Goal: Information Seeking & Learning: Learn about a topic

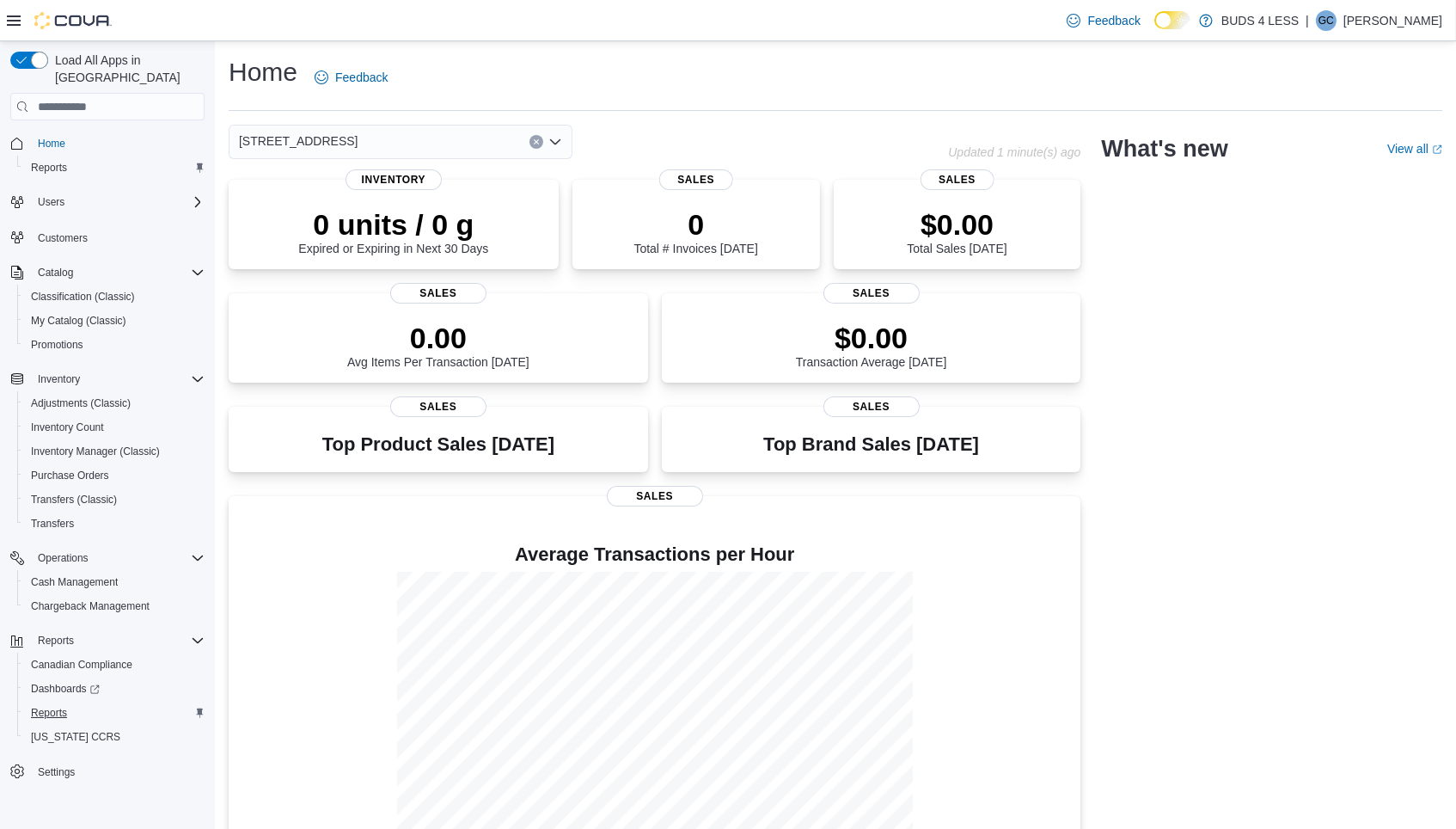
click at [49, 705] on span "Reports" at bounding box center [49, 712] width 36 height 14
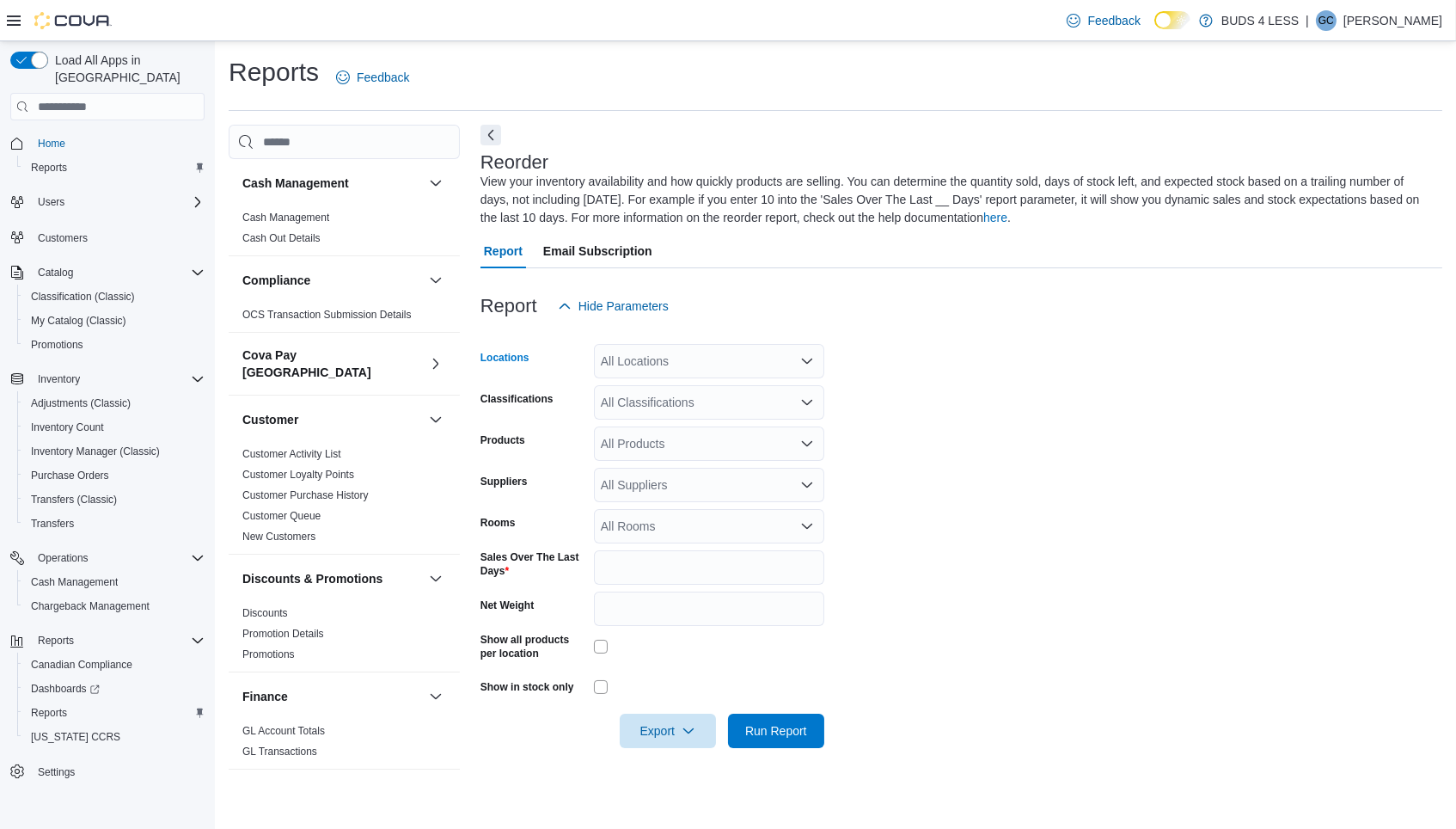
click at [694, 351] on div "All Locations" at bounding box center [708, 360] width 231 height 34
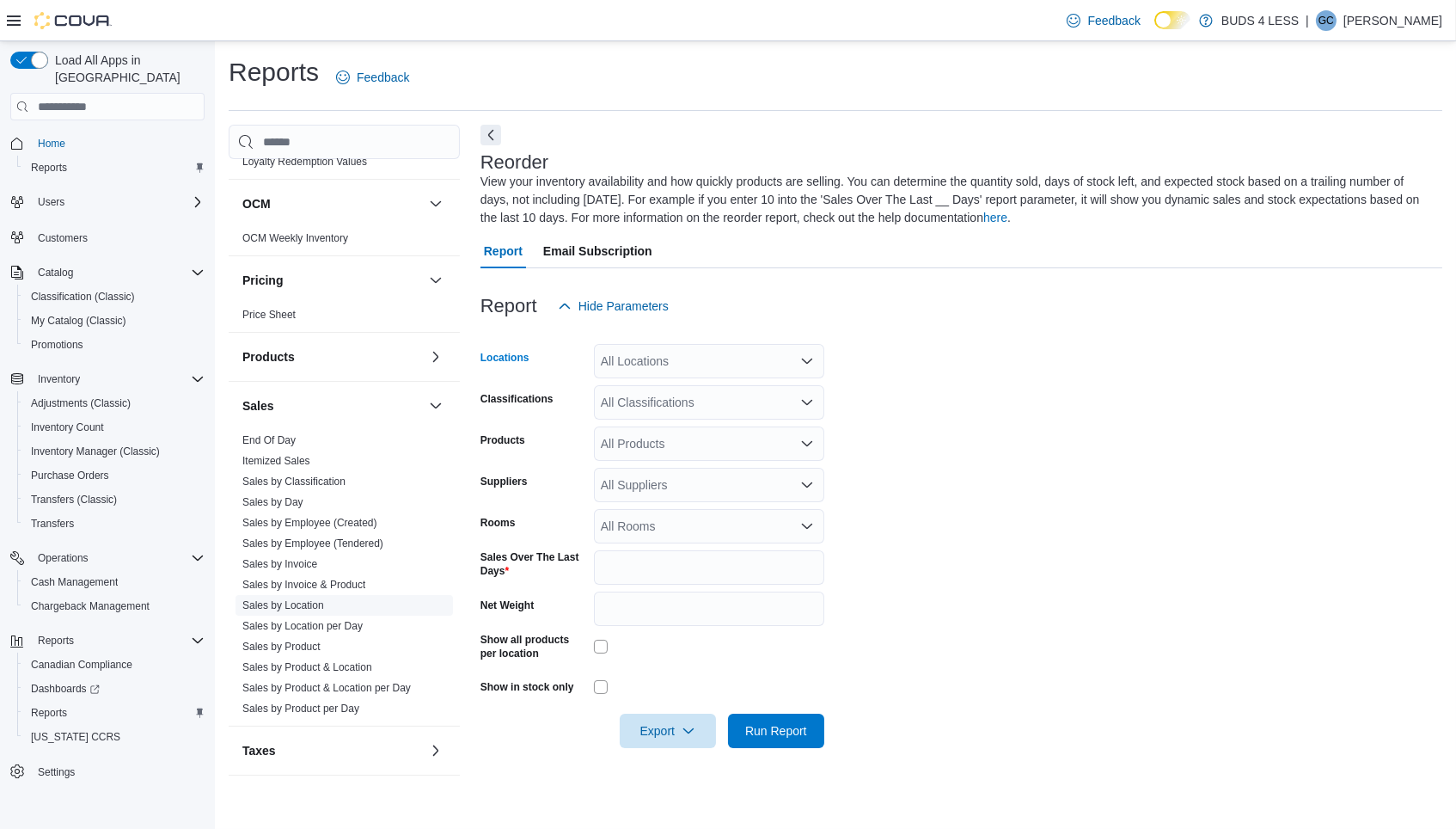
scroll to position [990, 0]
click at [294, 600] on link "Sales by Location" at bounding box center [283, 606] width 82 height 12
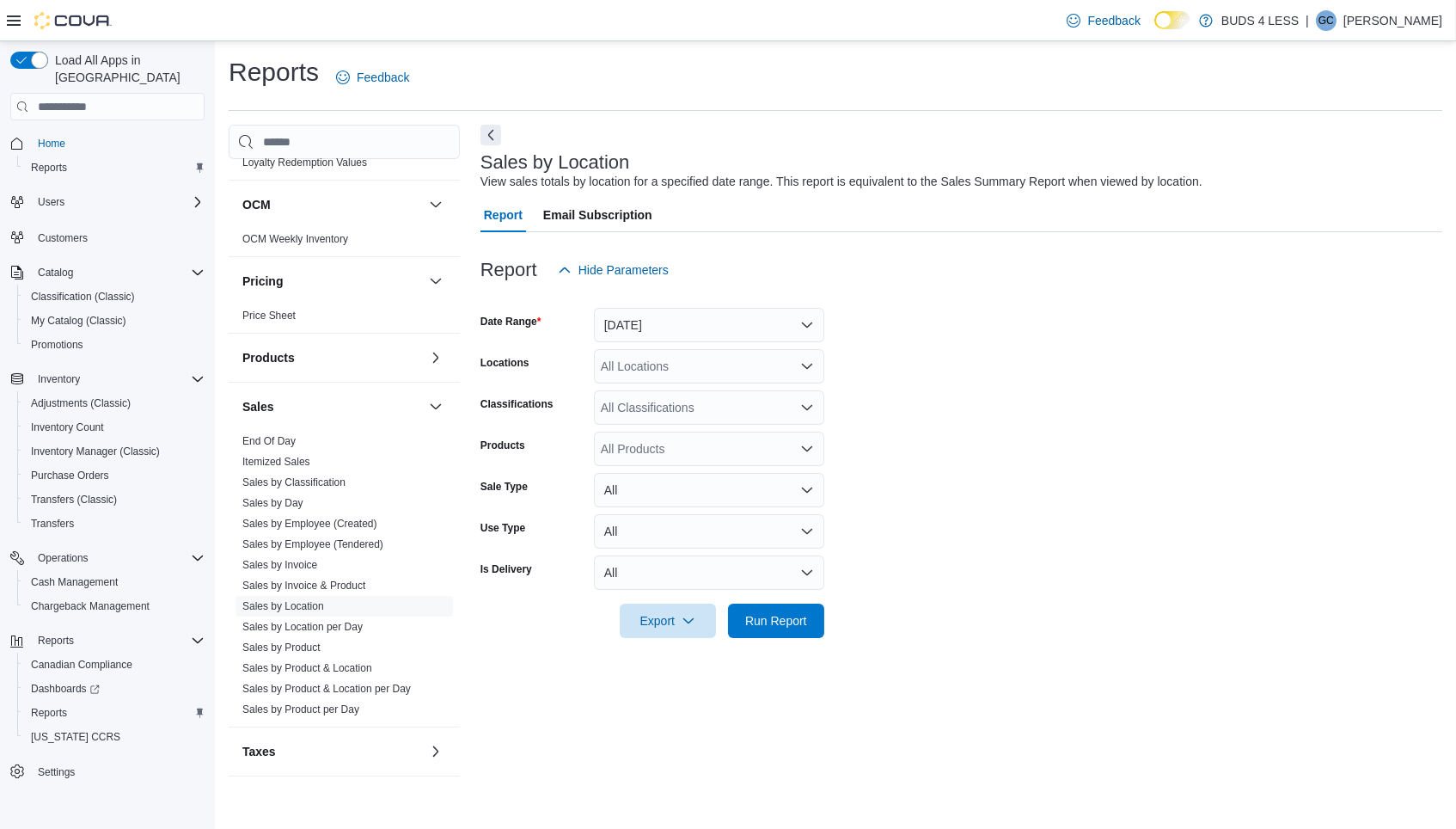
click at [718, 362] on div "All Locations" at bounding box center [708, 366] width 231 height 34
click at [701, 315] on button "[DATE]" at bounding box center [708, 324] width 231 height 34
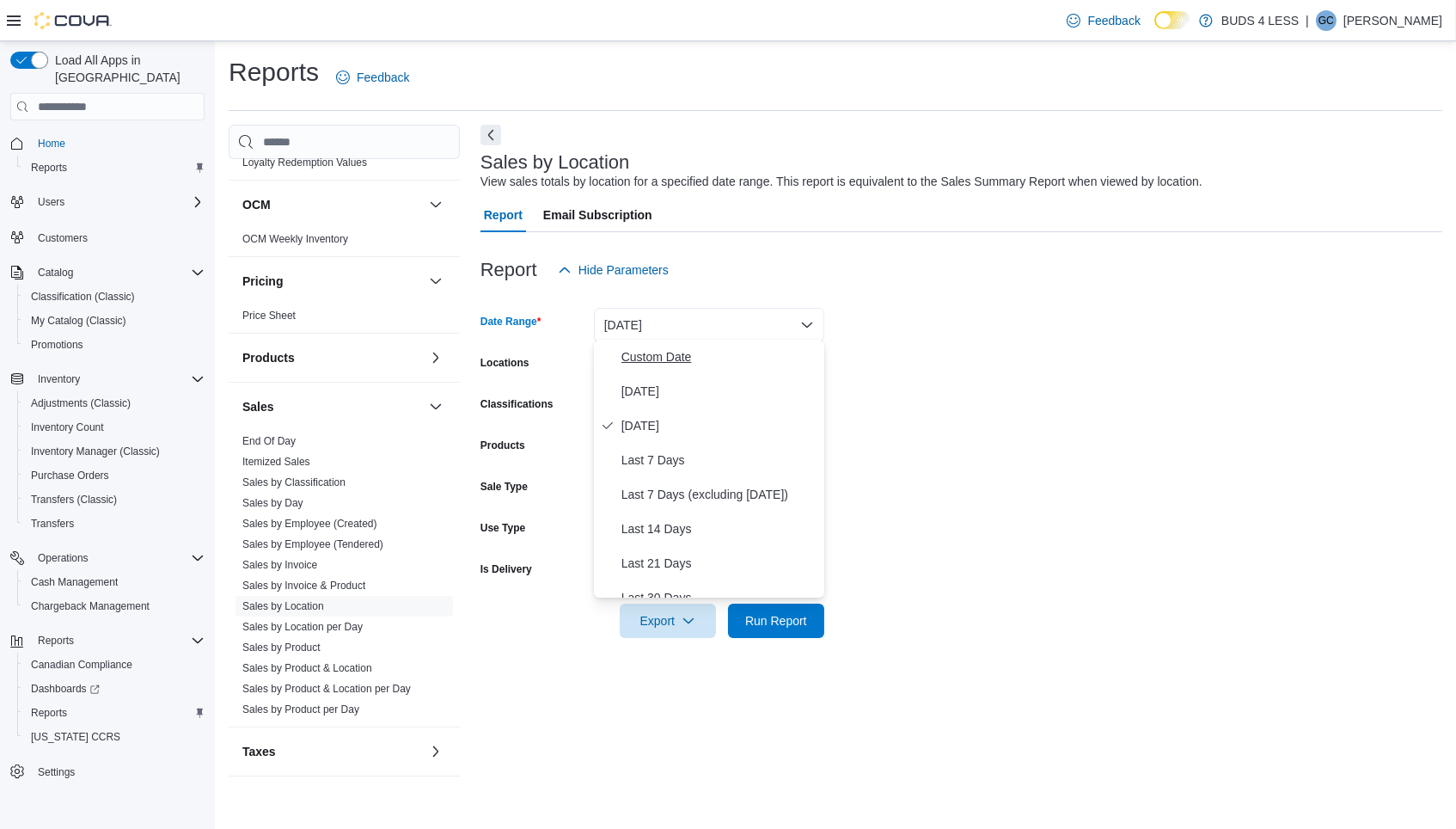
click at [677, 346] on span "Custom Date" at bounding box center [719, 356] width 195 height 20
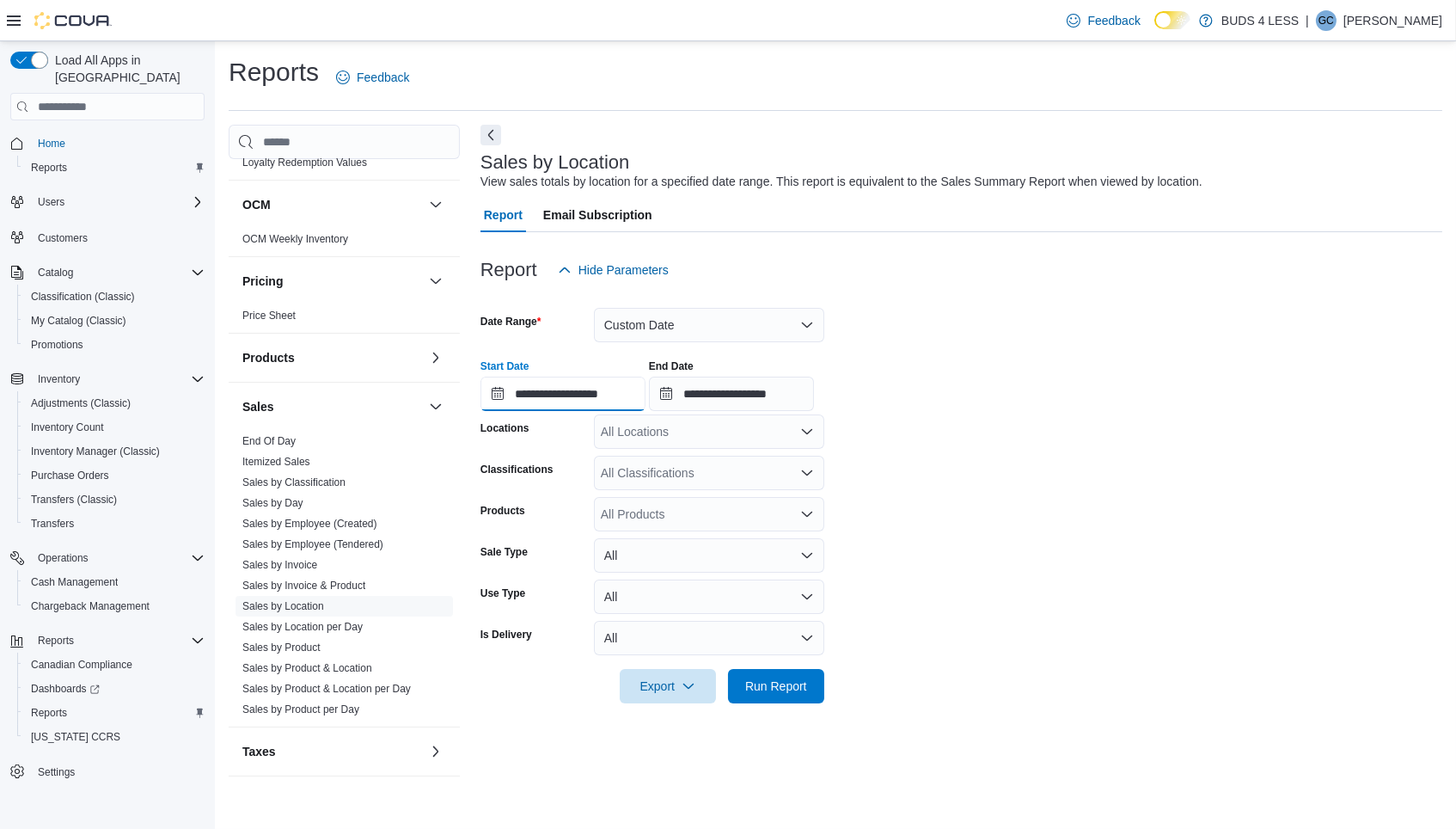
click at [596, 386] on input "**********" at bounding box center [563, 393] width 165 height 34
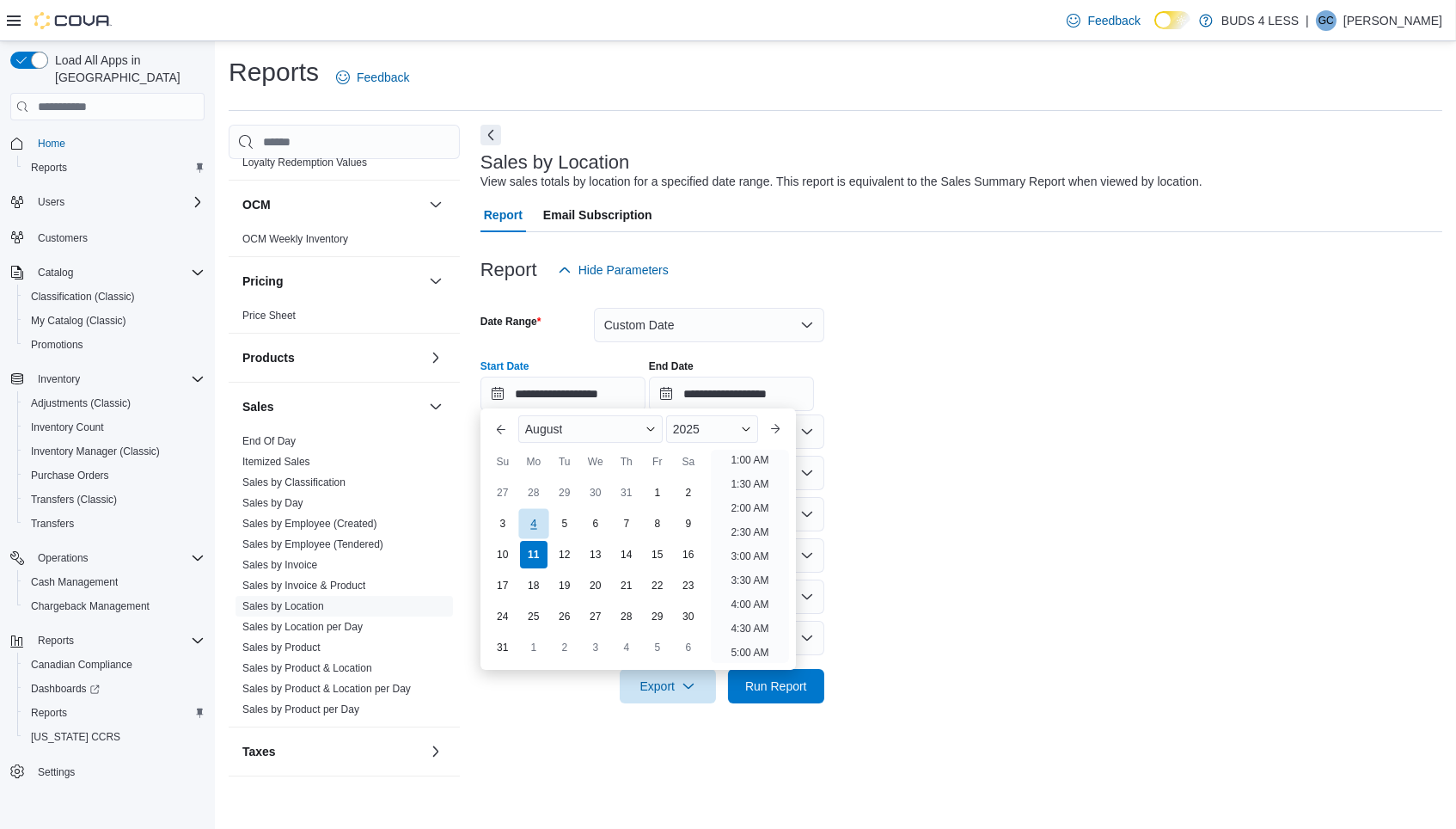
click at [529, 531] on div "4" at bounding box center [533, 523] width 30 height 30
type input "**********"
click at [746, 387] on input "**********" at bounding box center [731, 393] width 165 height 34
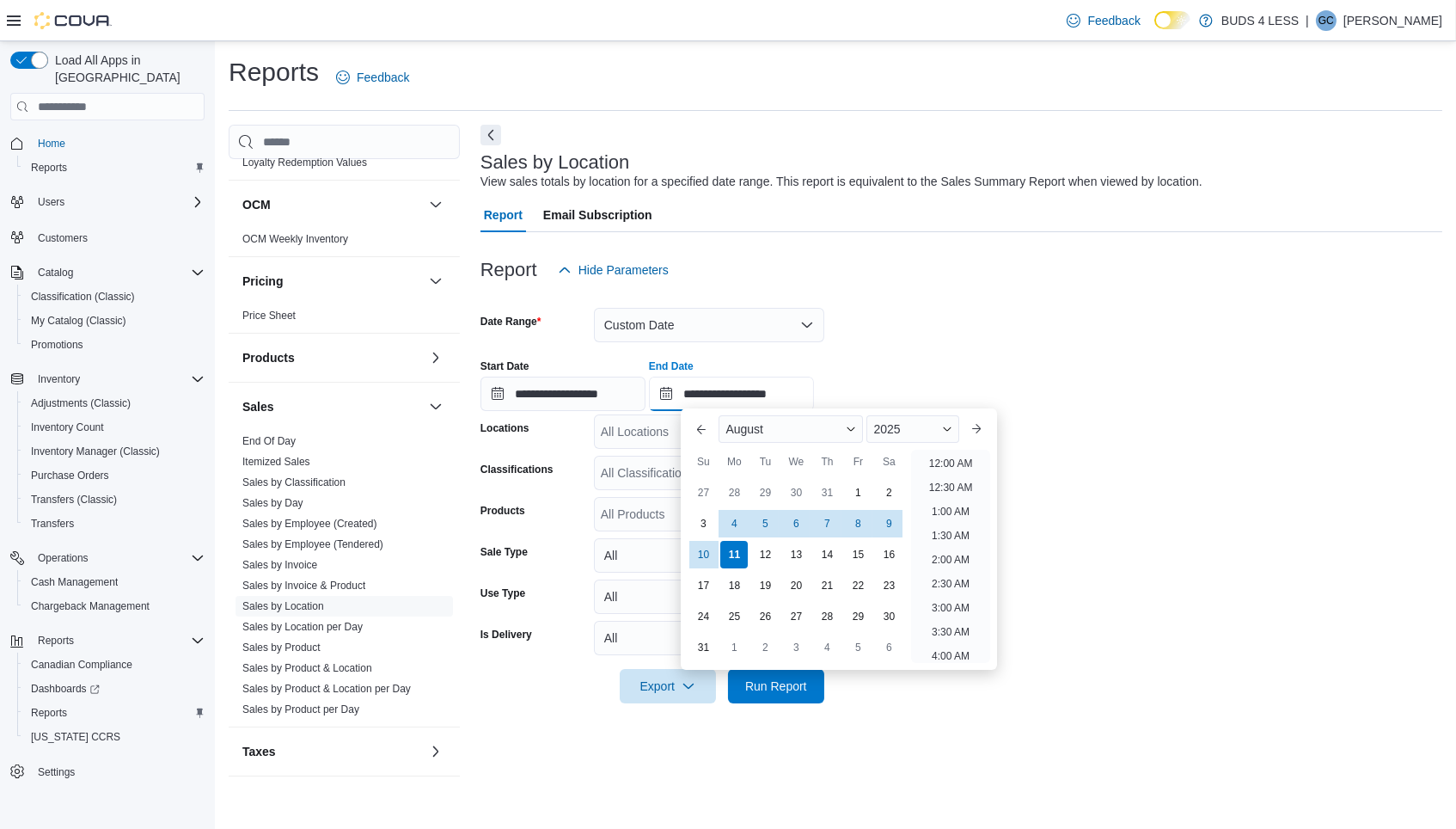
scroll to position [926, 0]
click at [704, 555] on div "10" at bounding box center [703, 554] width 30 height 30
type input "**********"
click at [960, 360] on div "**********" at bounding box center [961, 378] width 962 height 65
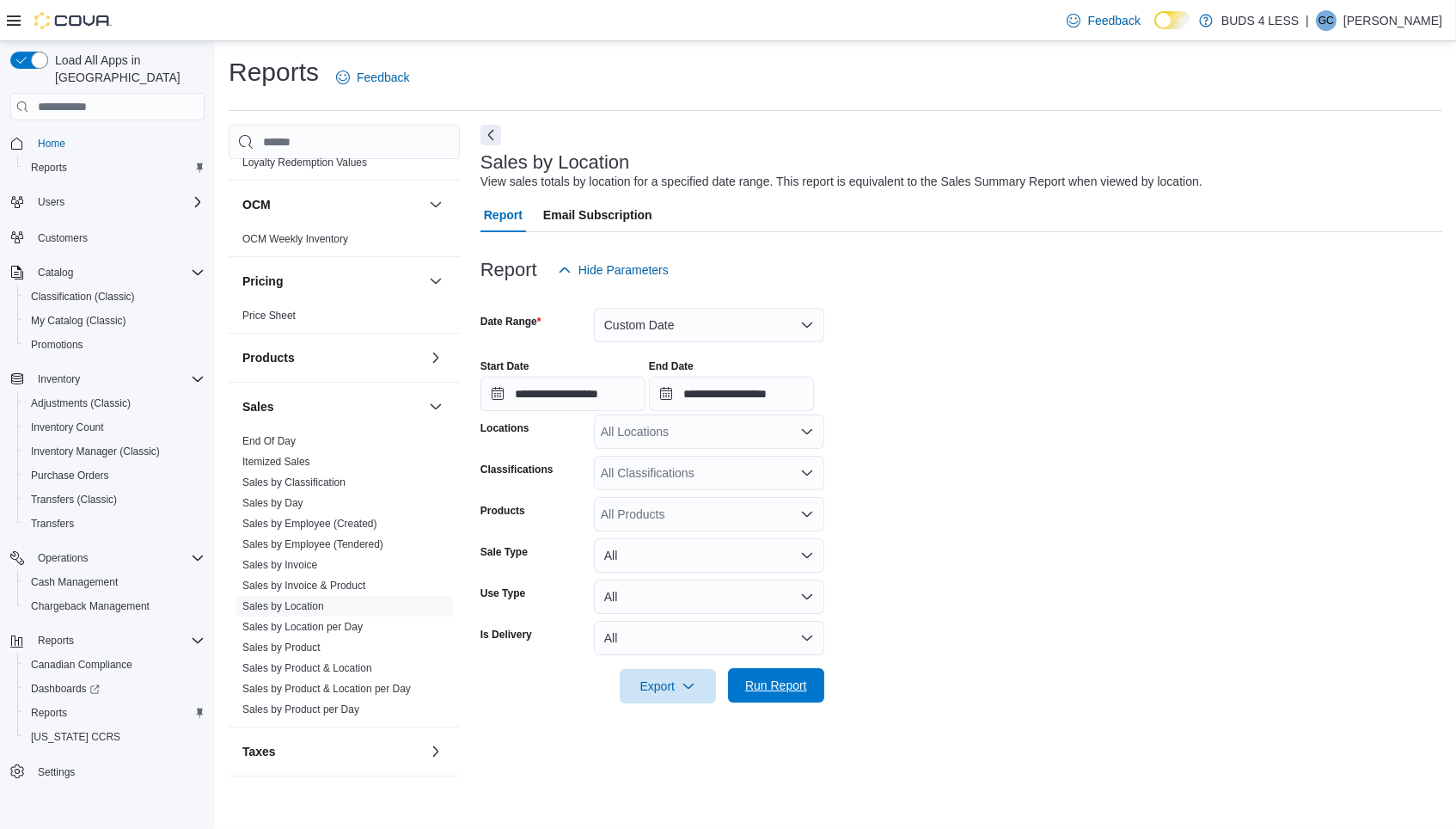
click at [781, 687] on span "Run Report" at bounding box center [776, 685] width 62 height 18
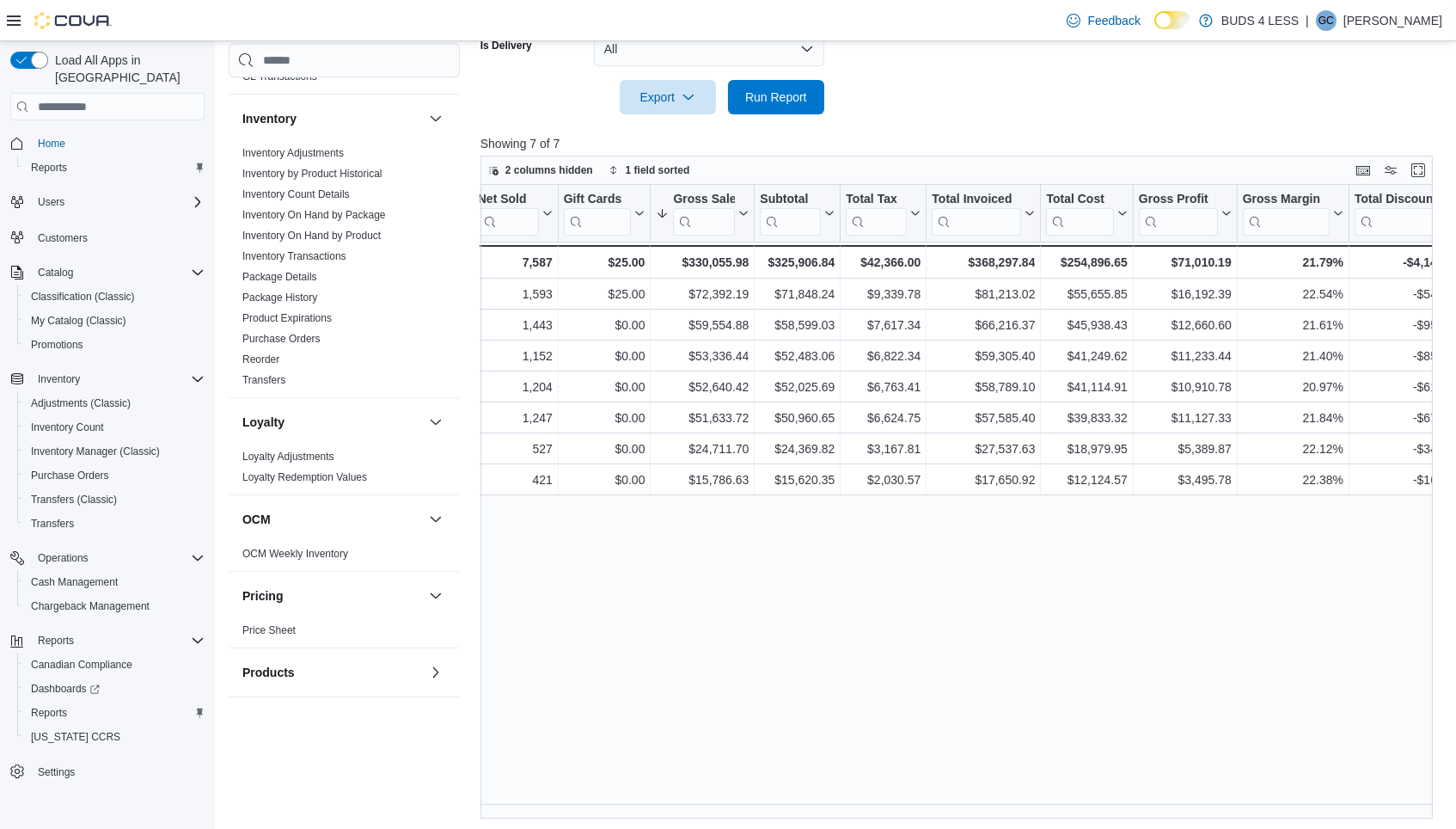
scroll to position [595, 0]
click at [261, 351] on link "Reorder" at bounding box center [261, 357] width 37 height 12
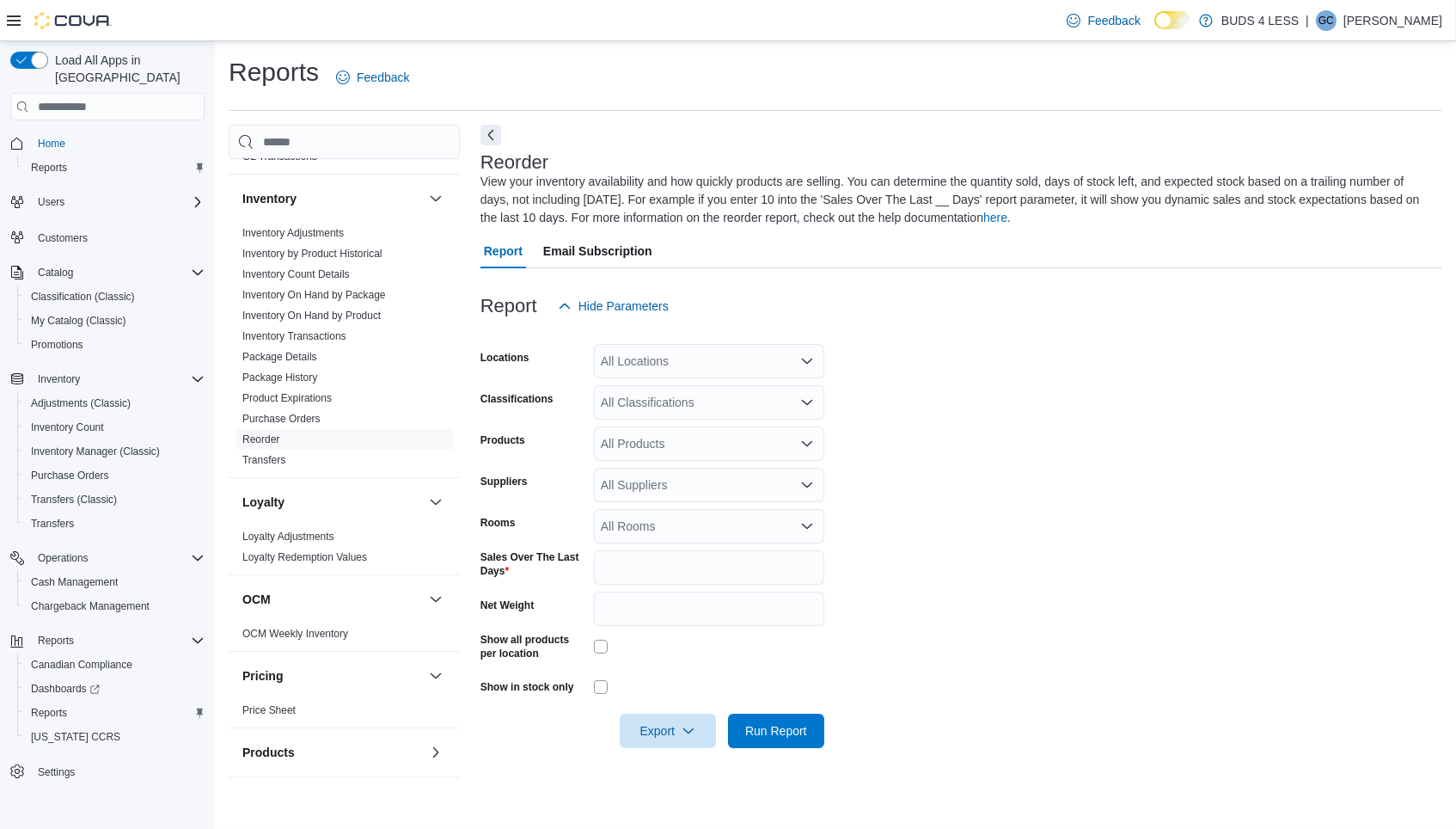
click at [650, 358] on div "All Locations" at bounding box center [708, 360] width 231 height 34
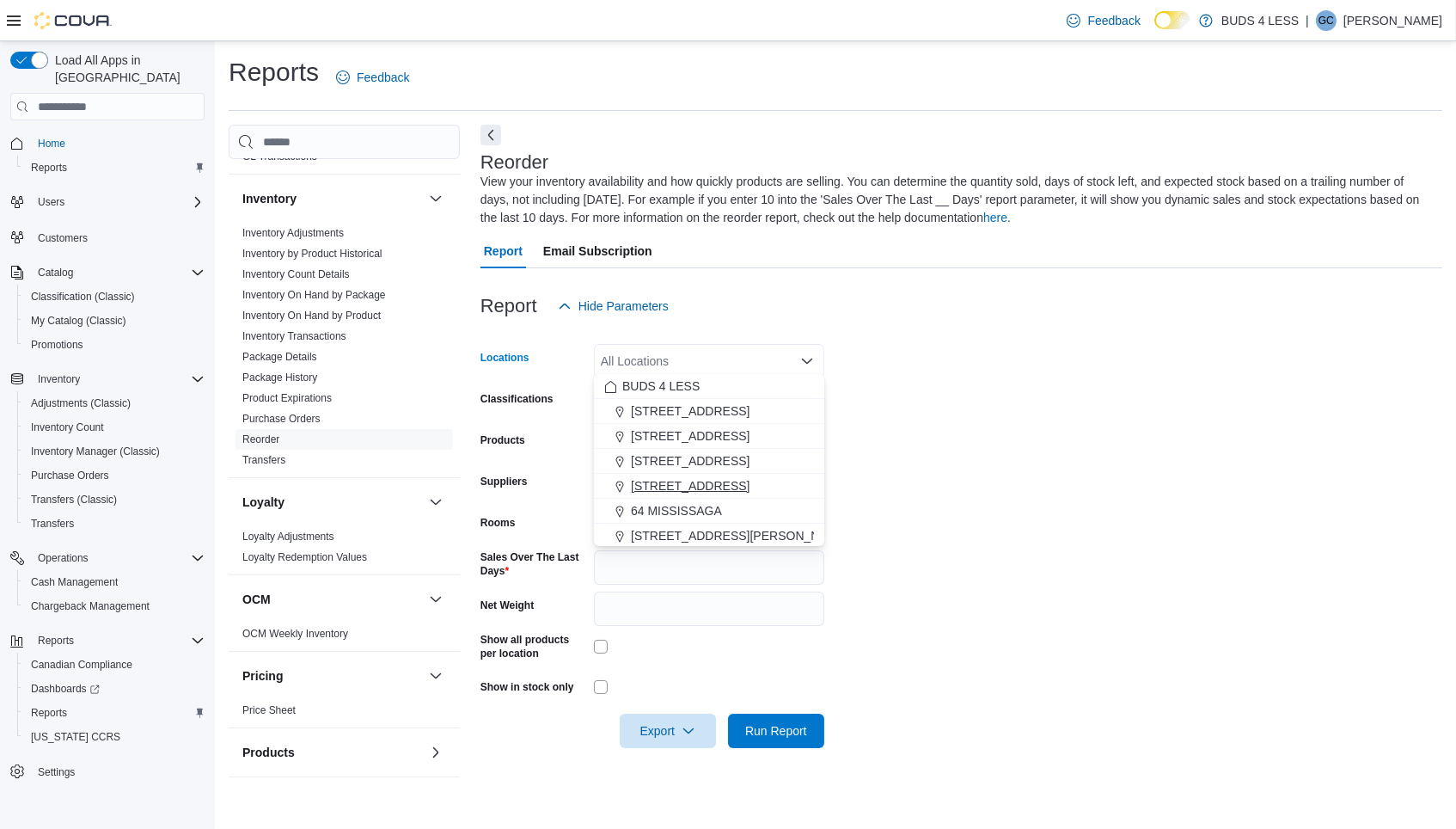
click at [665, 488] on span "[STREET_ADDRESS]" at bounding box center [690, 486] width 119 height 18
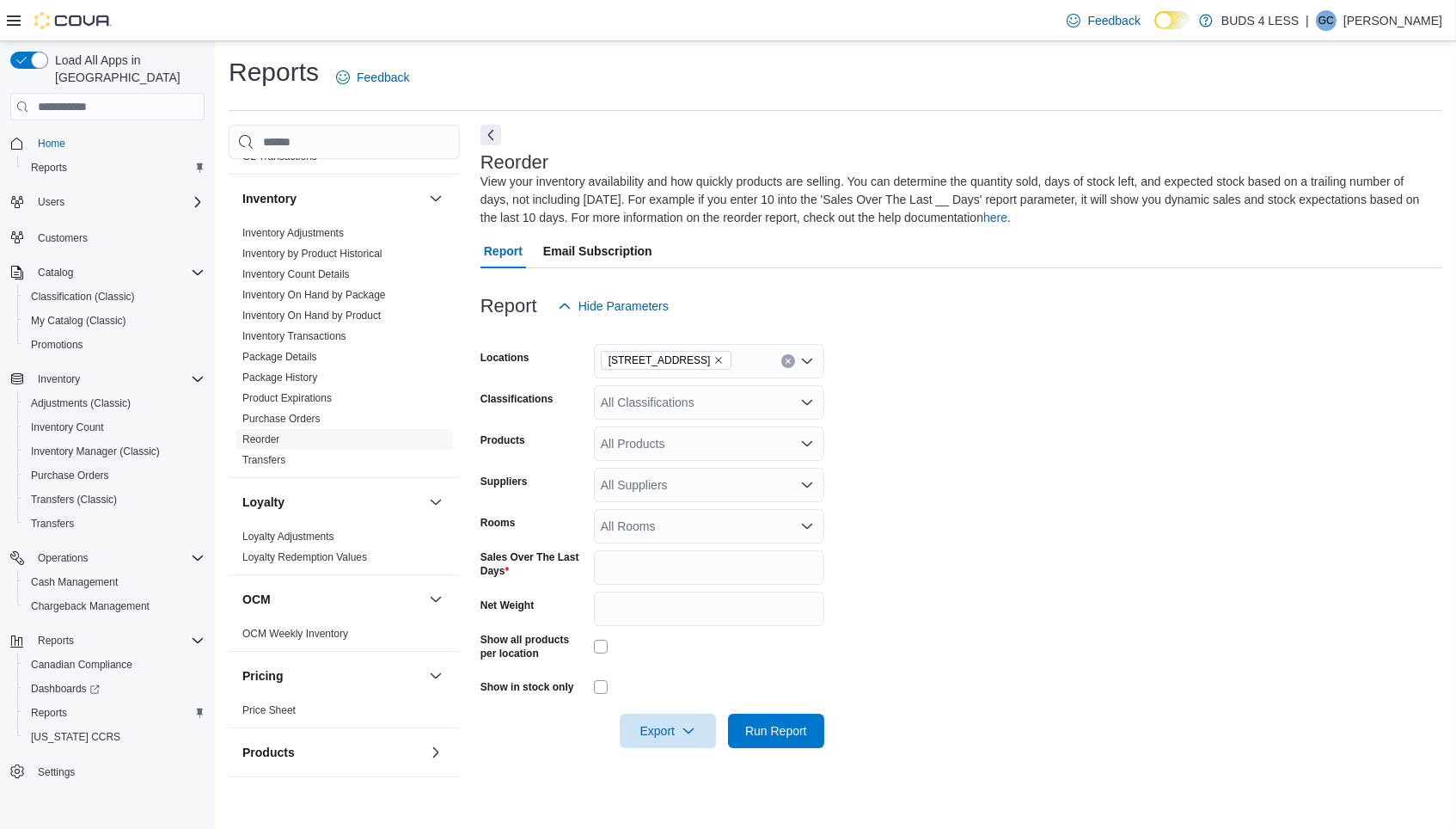
click at [943, 468] on form "Locations [STREET_ADDRESS] Classifications All Classifications Products All Pro…" at bounding box center [961, 535] width 962 height 424
click at [690, 398] on div "All Classifications" at bounding box center [708, 402] width 231 height 34
click at [660, 453] on span "Flower" at bounding box center [648, 452] width 36 height 18
click at [782, 721] on span "Run Report" at bounding box center [776, 730] width 62 height 18
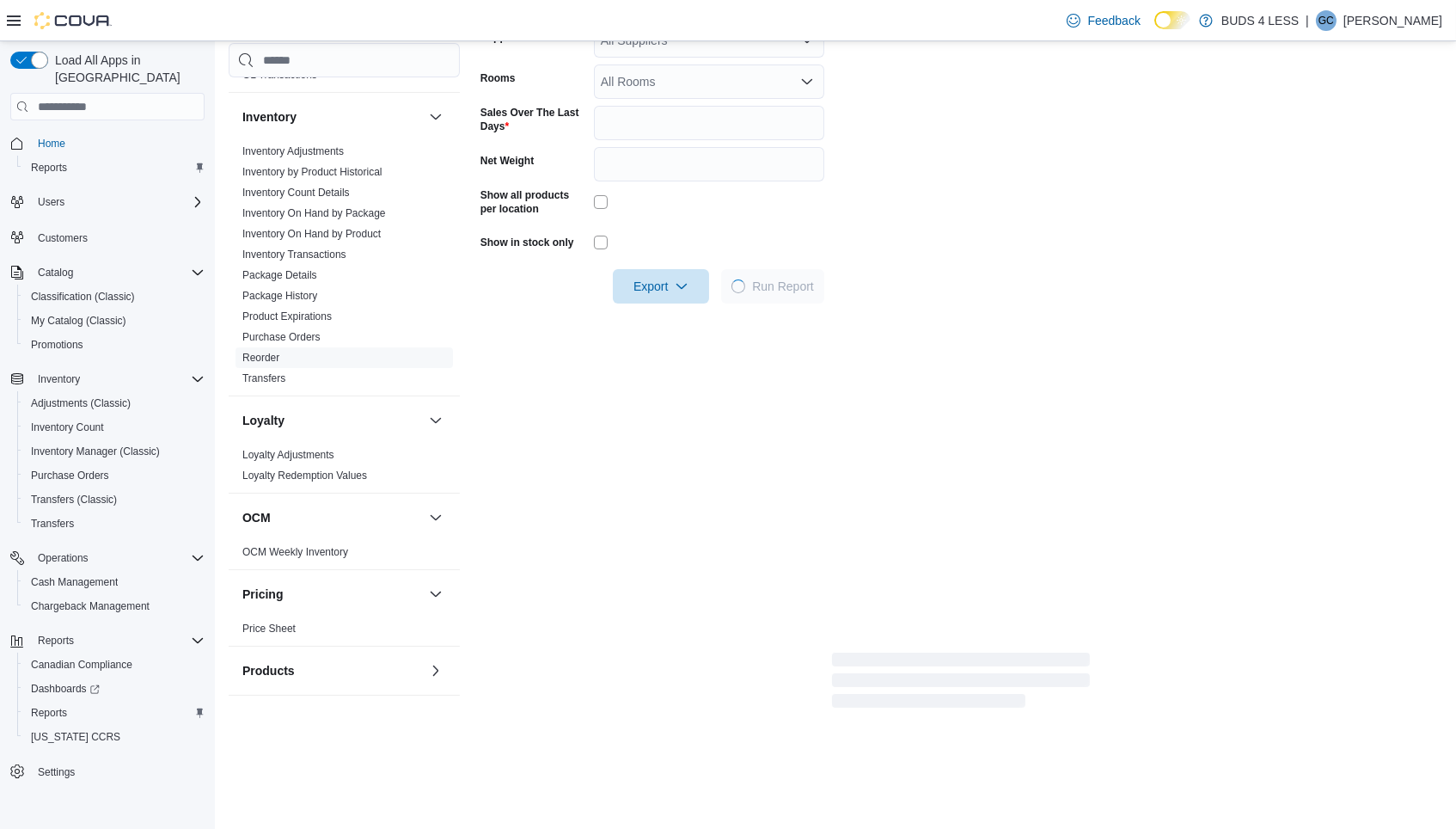
scroll to position [270, 0]
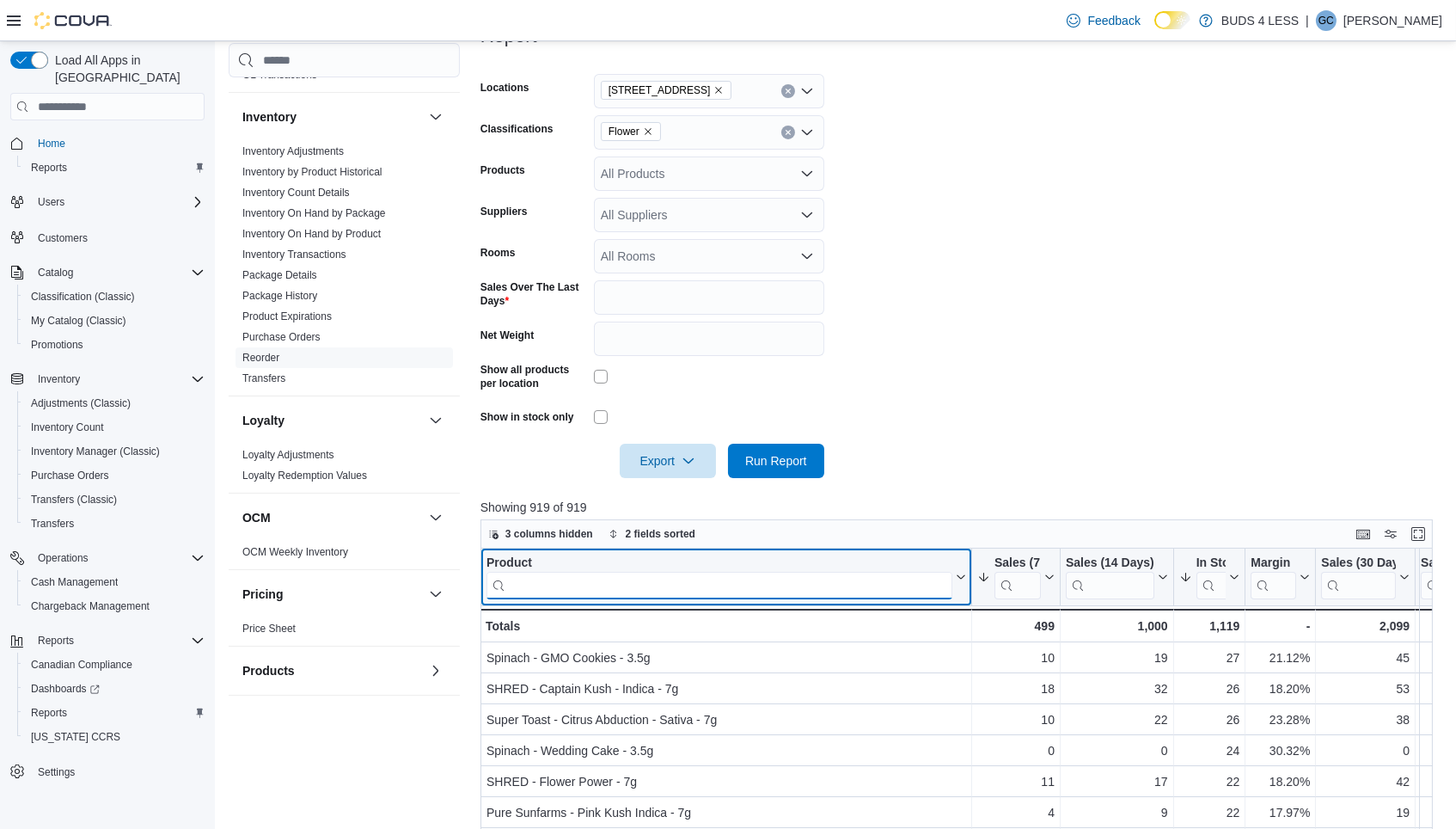
click at [734, 573] on input "search" at bounding box center [719, 586] width 466 height 27
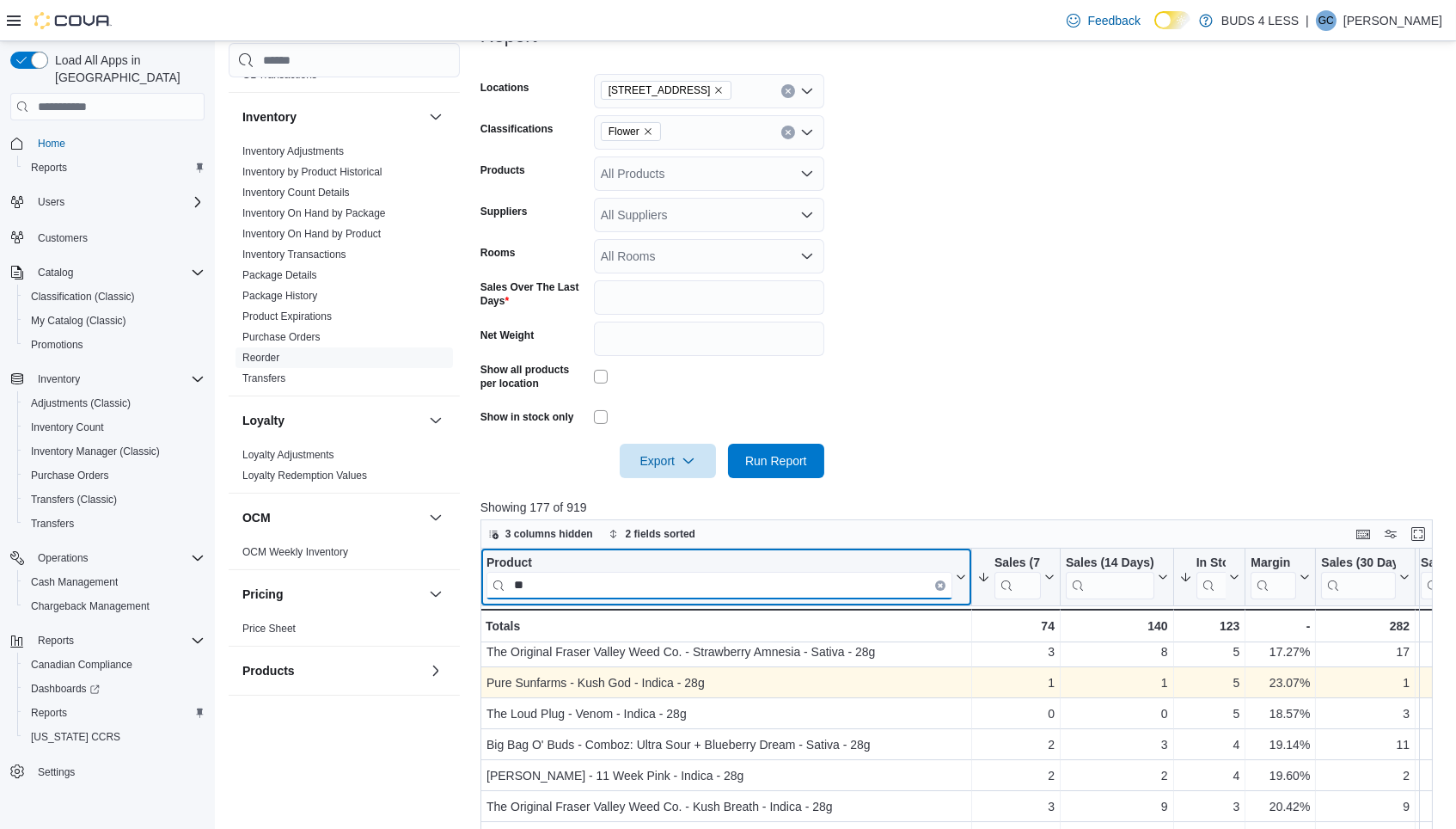
scroll to position [316, 0]
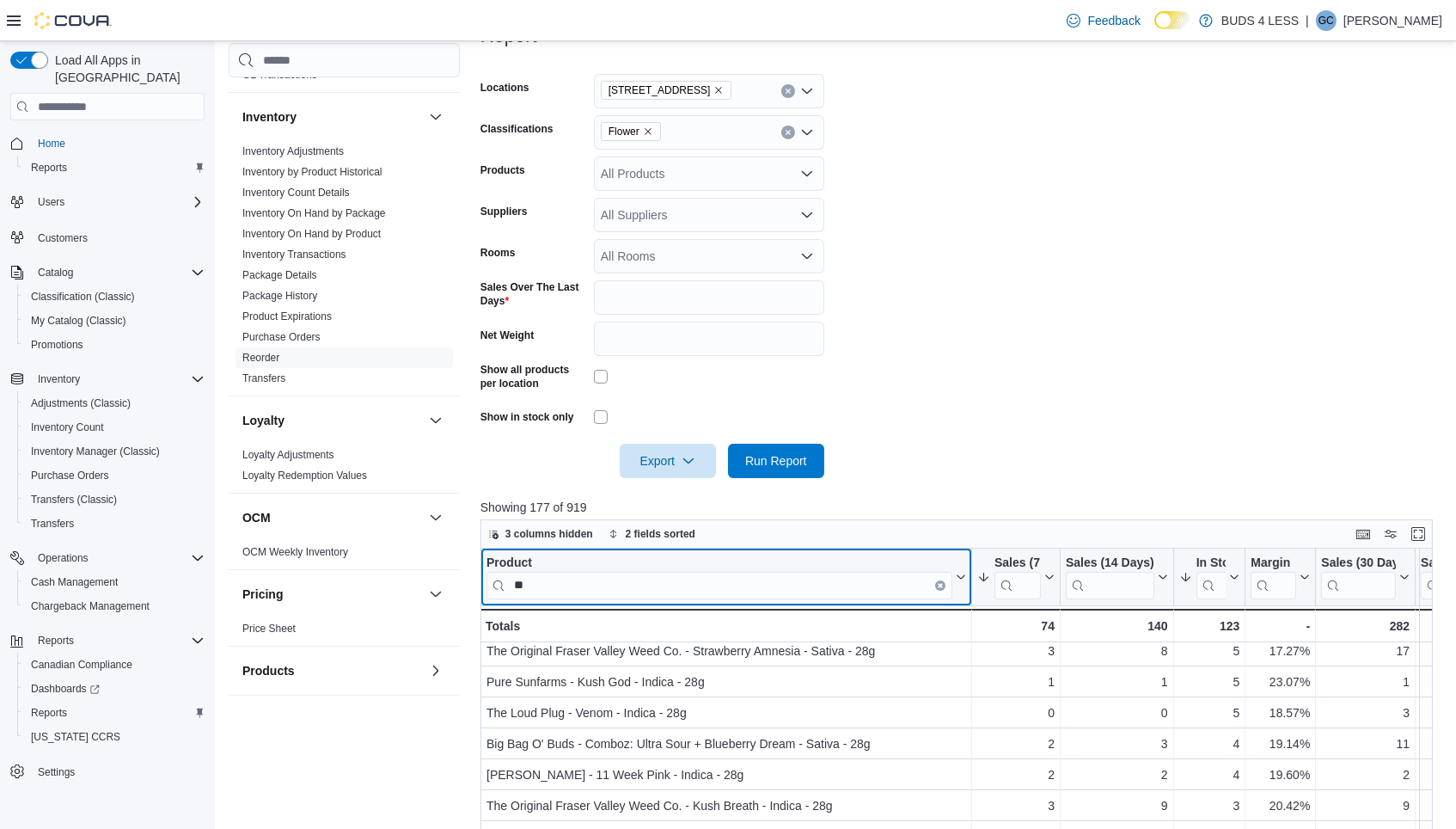
click at [550, 559] on div "Product" at bounding box center [719, 563] width 466 height 17
click at [543, 572] on input "**" at bounding box center [719, 586] width 466 height 27
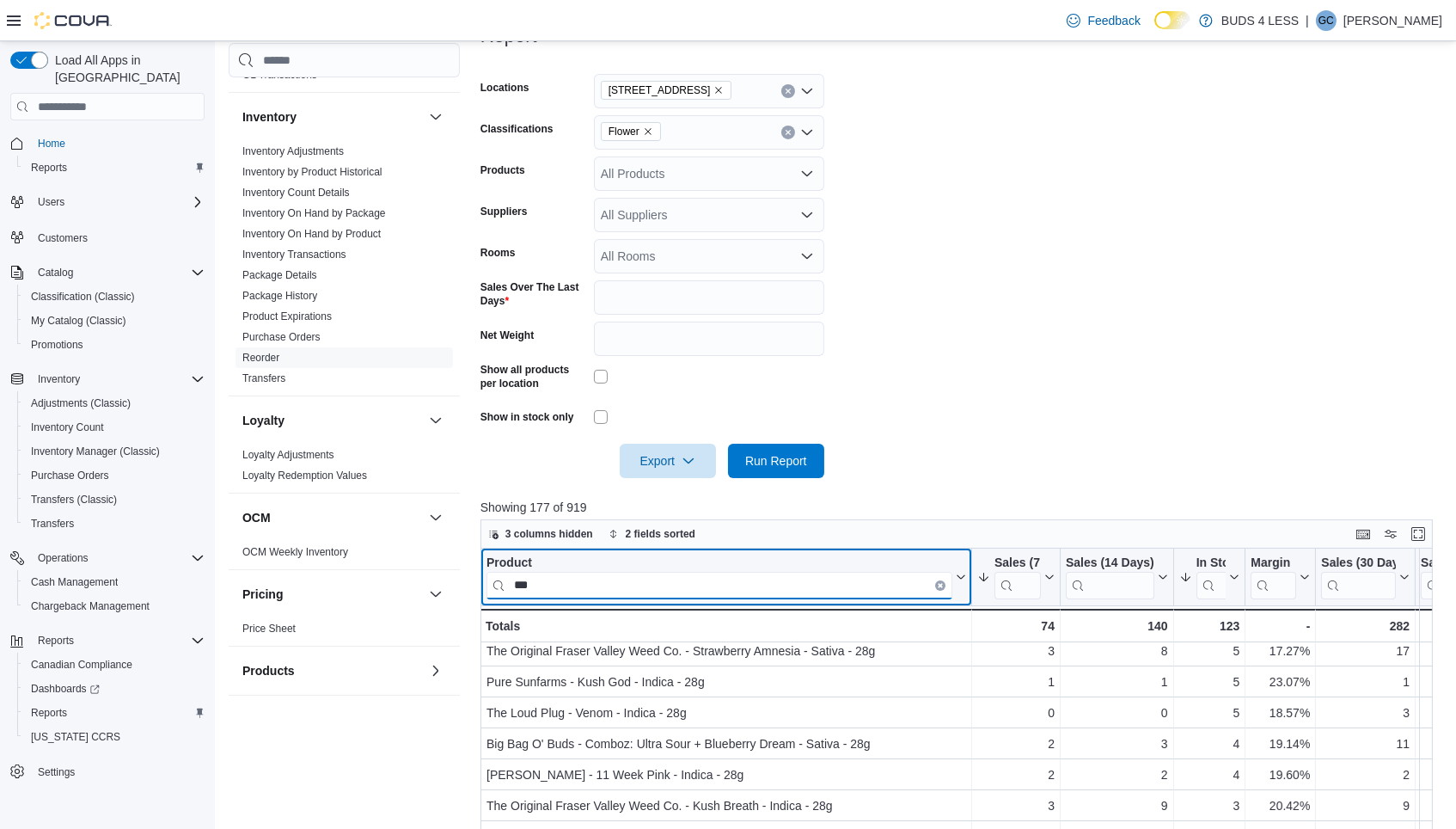
scroll to position [0, 0]
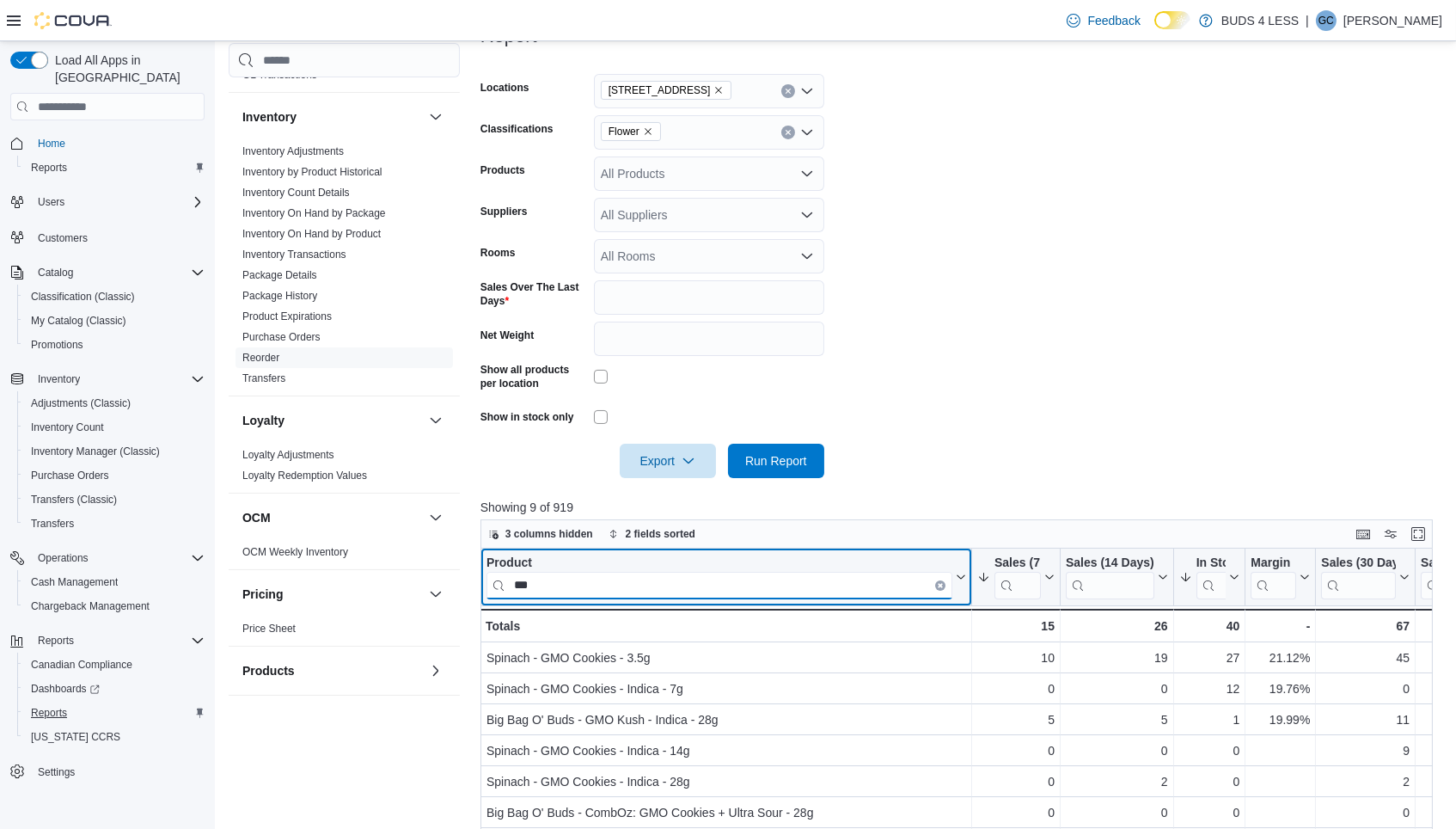
type input "***"
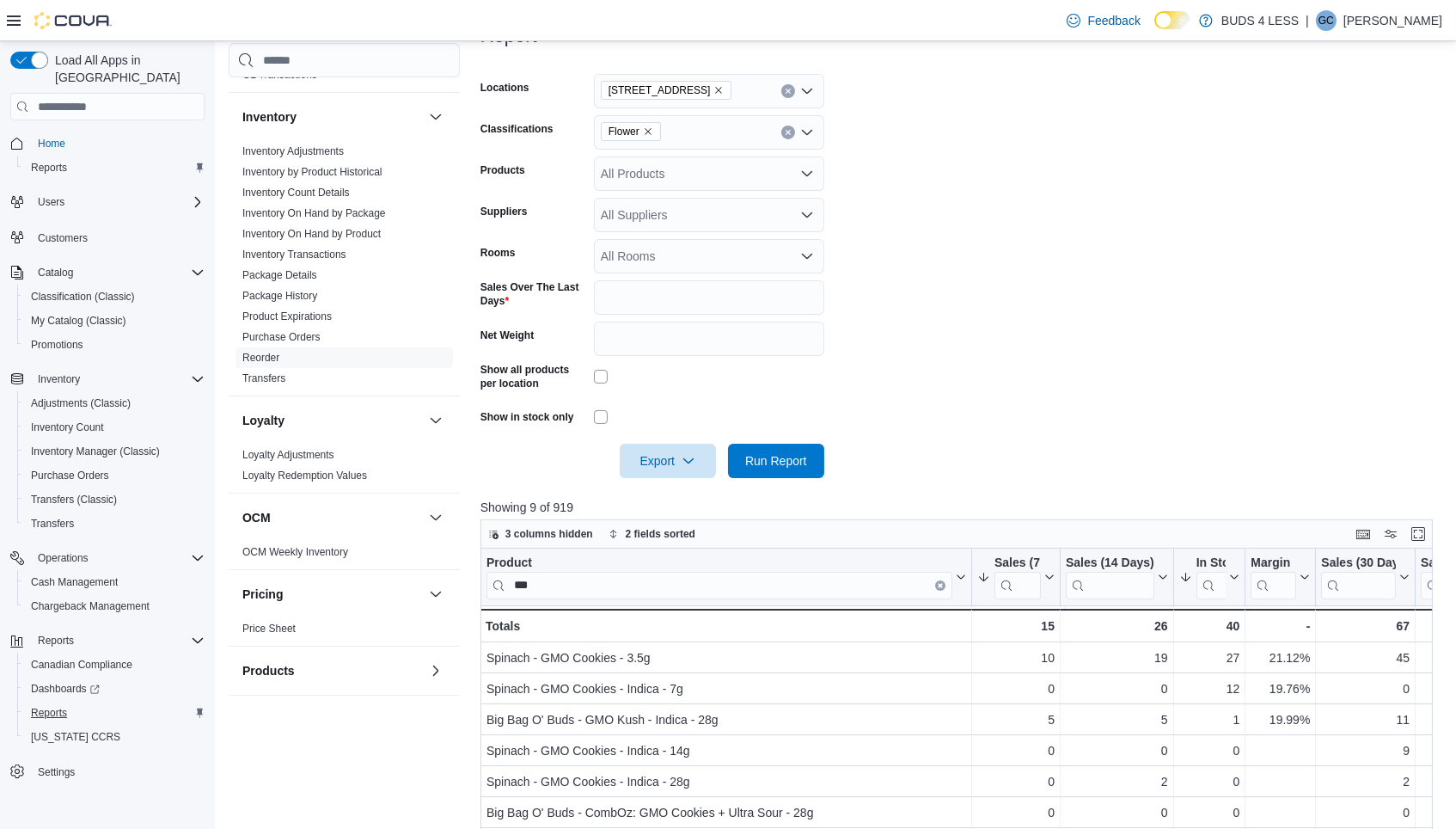
click at [54, 705] on span "Reports" at bounding box center [49, 712] width 36 height 14
click at [41, 705] on span "Reports" at bounding box center [49, 712] width 36 height 14
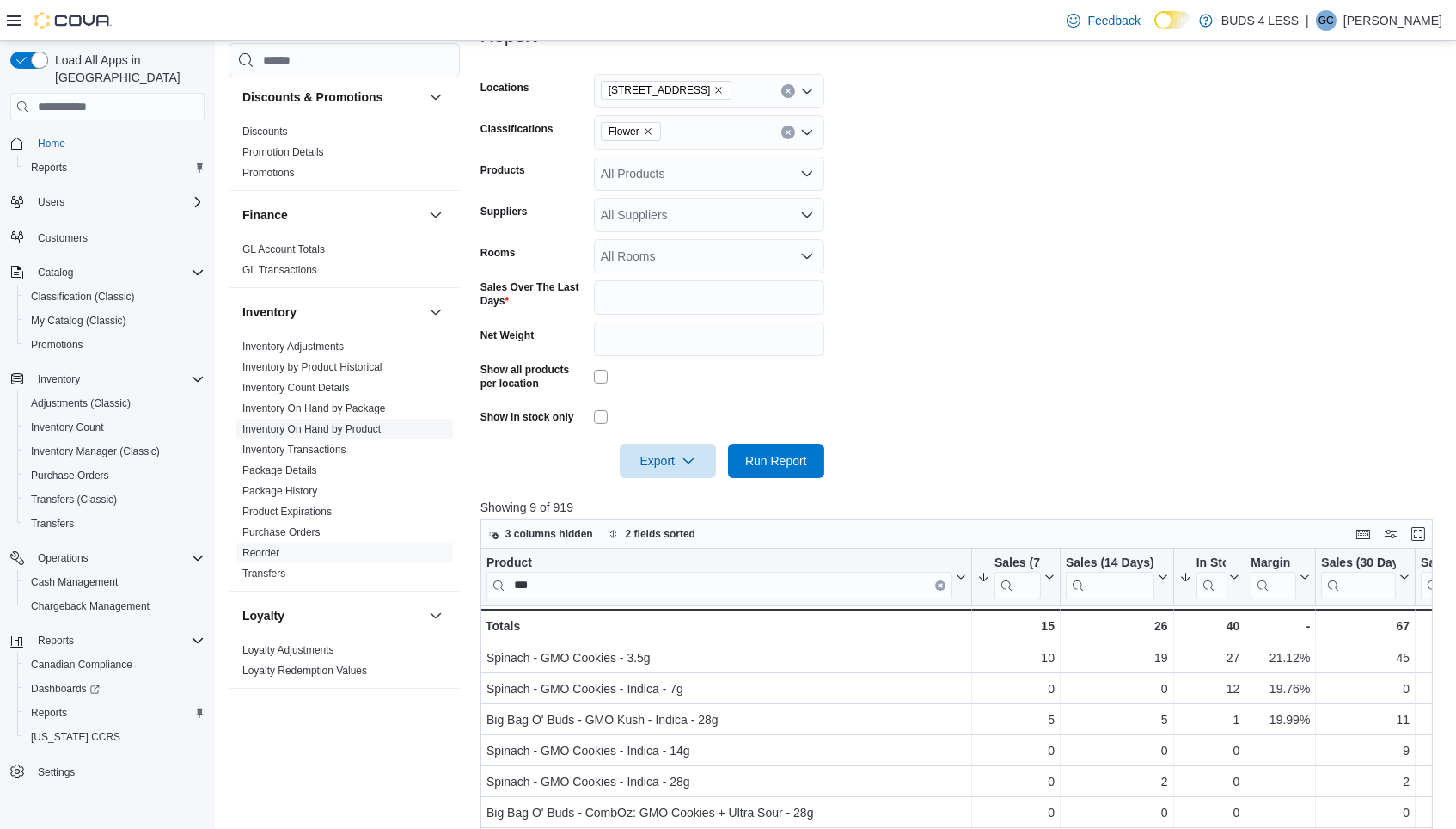
click at [312, 423] on link "Inventory On Hand by Product" at bounding box center [311, 429] width 138 height 12
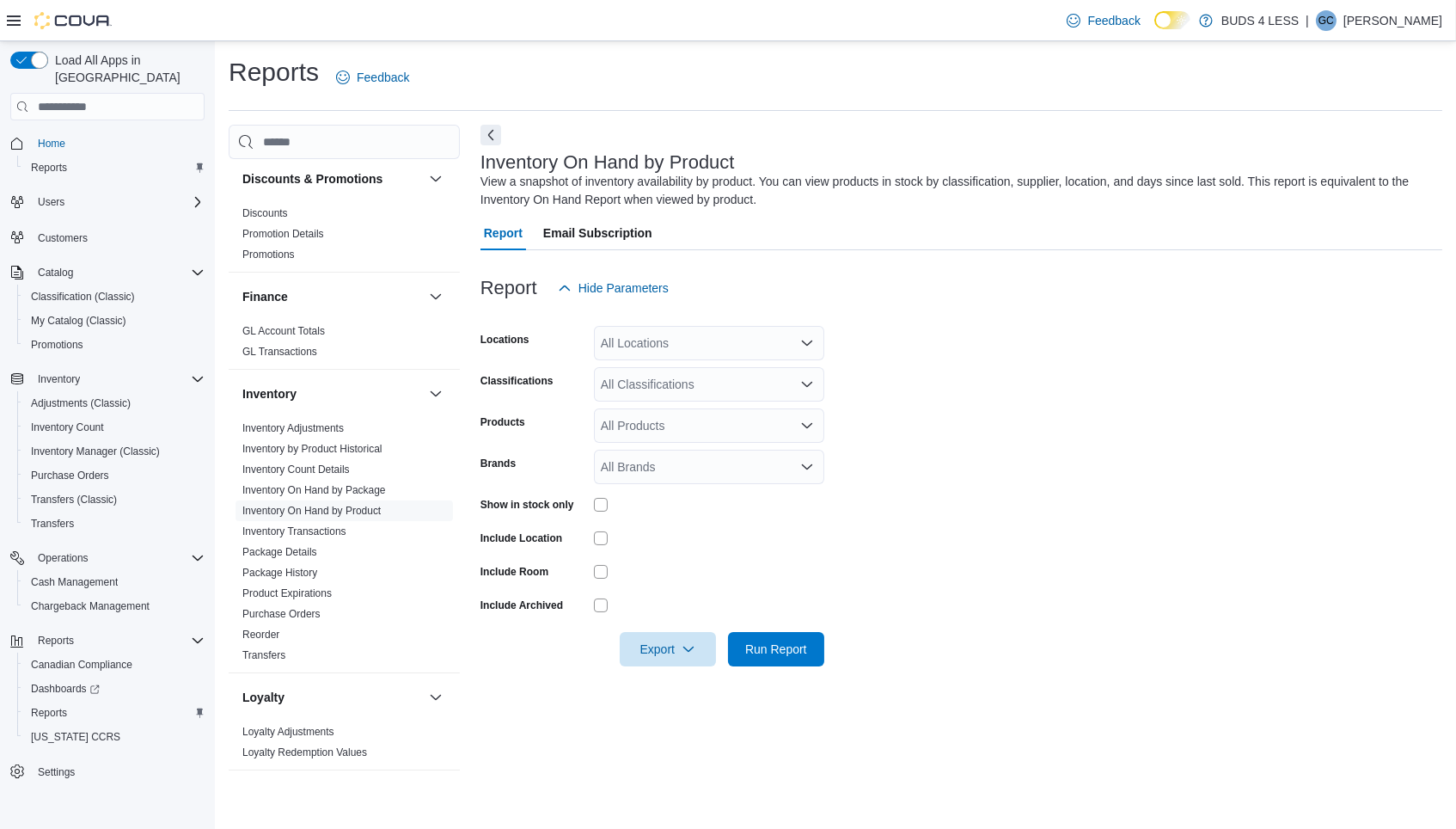
click at [672, 343] on div "All Locations" at bounding box center [708, 342] width 231 height 34
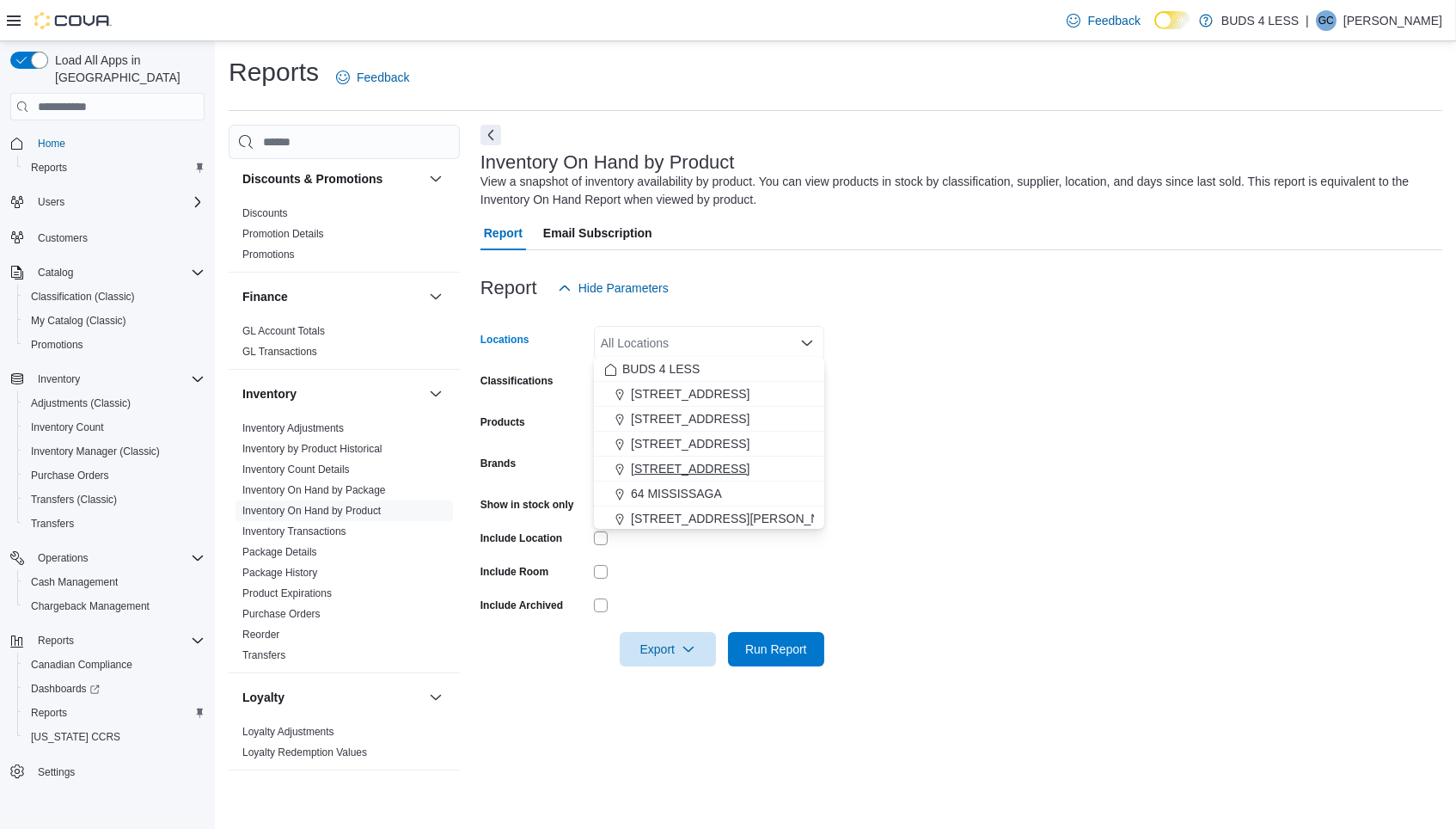
click at [681, 472] on span "[STREET_ADDRESS]" at bounding box center [690, 469] width 119 height 18
click at [935, 385] on form "Locations [STREET_ADDRESS] Combo box. Selected. [STREET_ADDRESS]. Press Backspa…" at bounding box center [961, 486] width 962 height 361
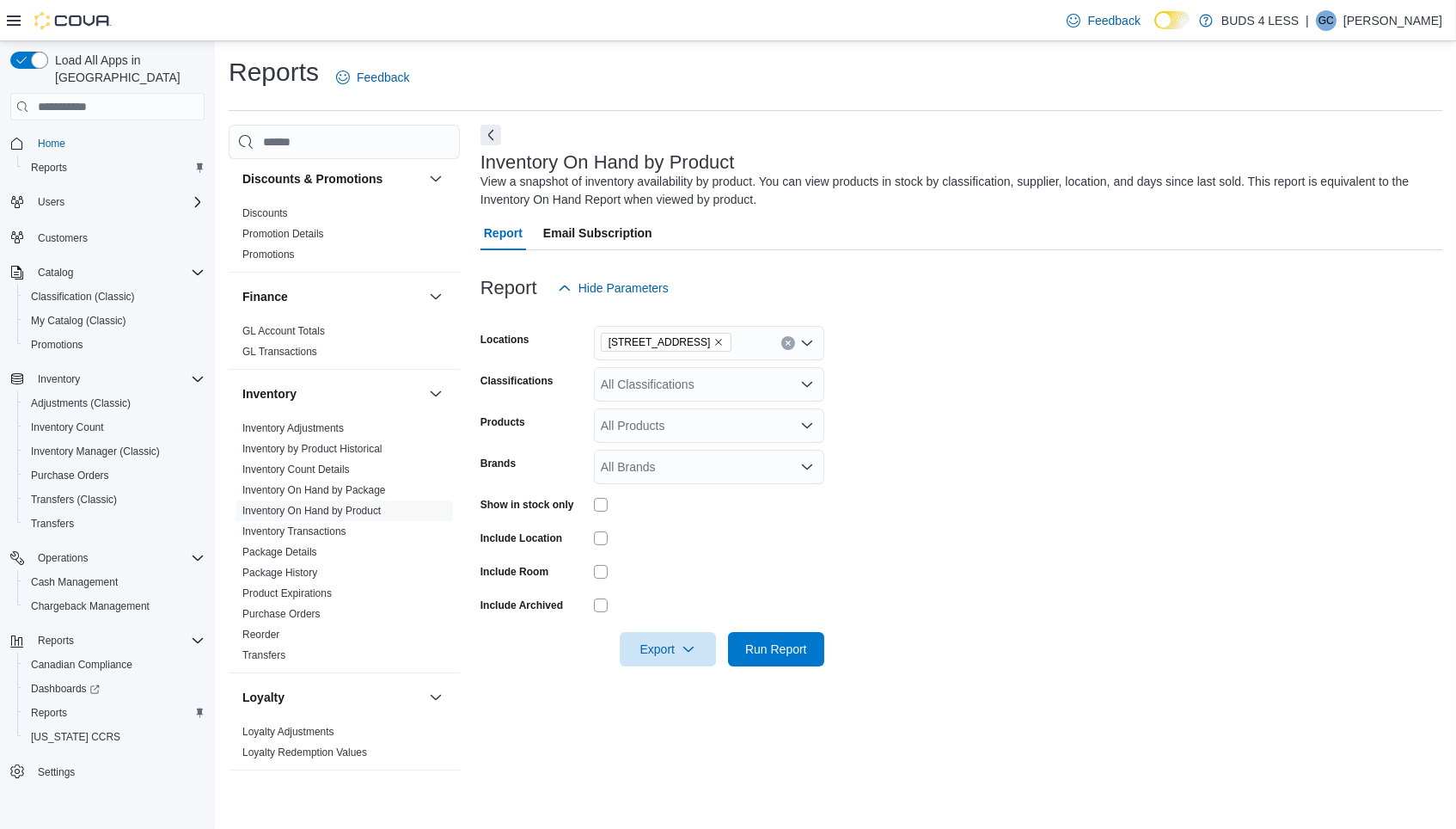
click at [729, 386] on div "All Classifications" at bounding box center [708, 383] width 231 height 34
click at [643, 518] on span "Rolling Papers" at bounding box center [669, 521] width 78 height 18
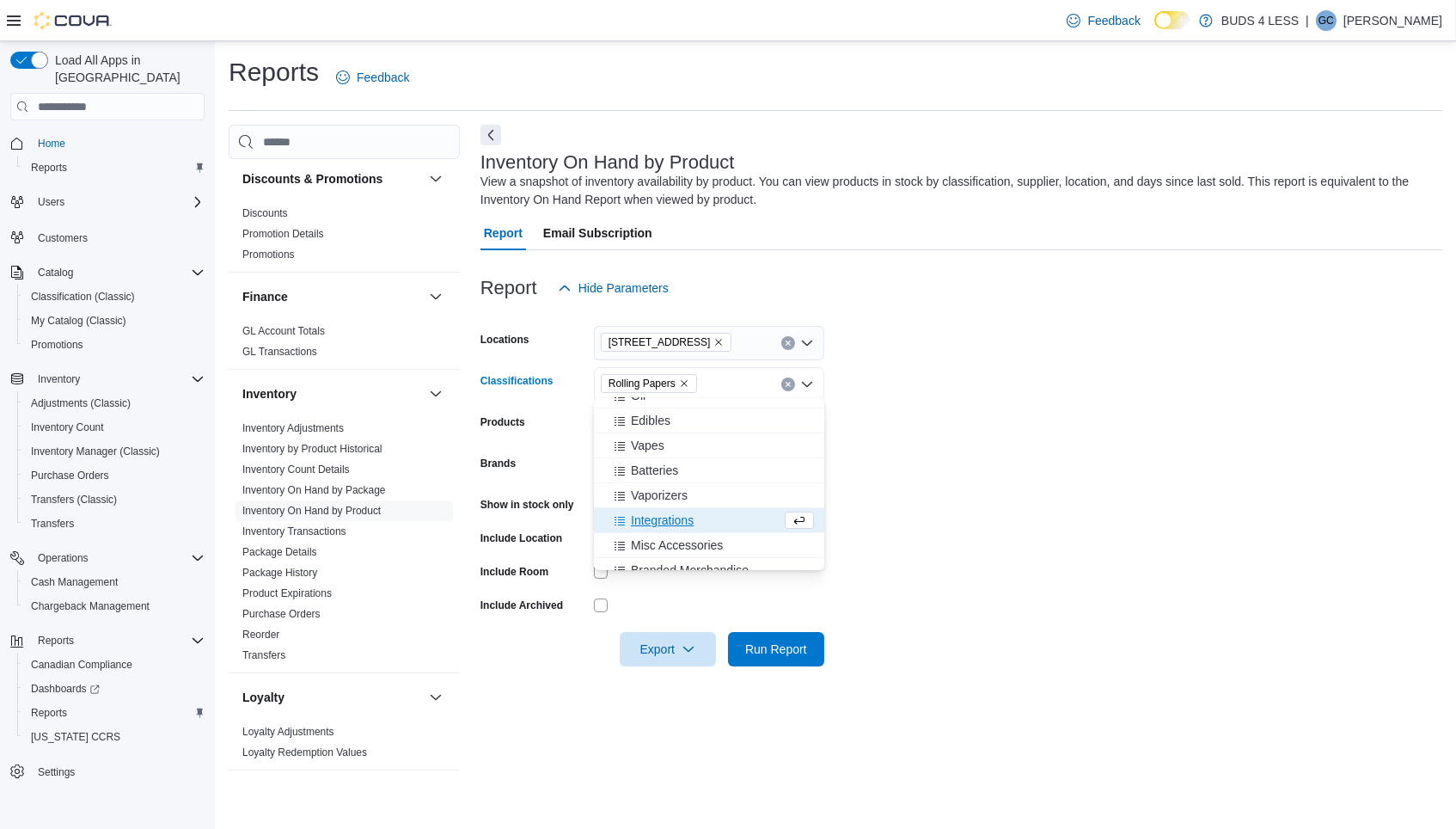
click at [947, 462] on form "Locations [STREET_ADDRESS] Classifications Rolling Papers Combo box. Selected. …" at bounding box center [961, 486] width 962 height 361
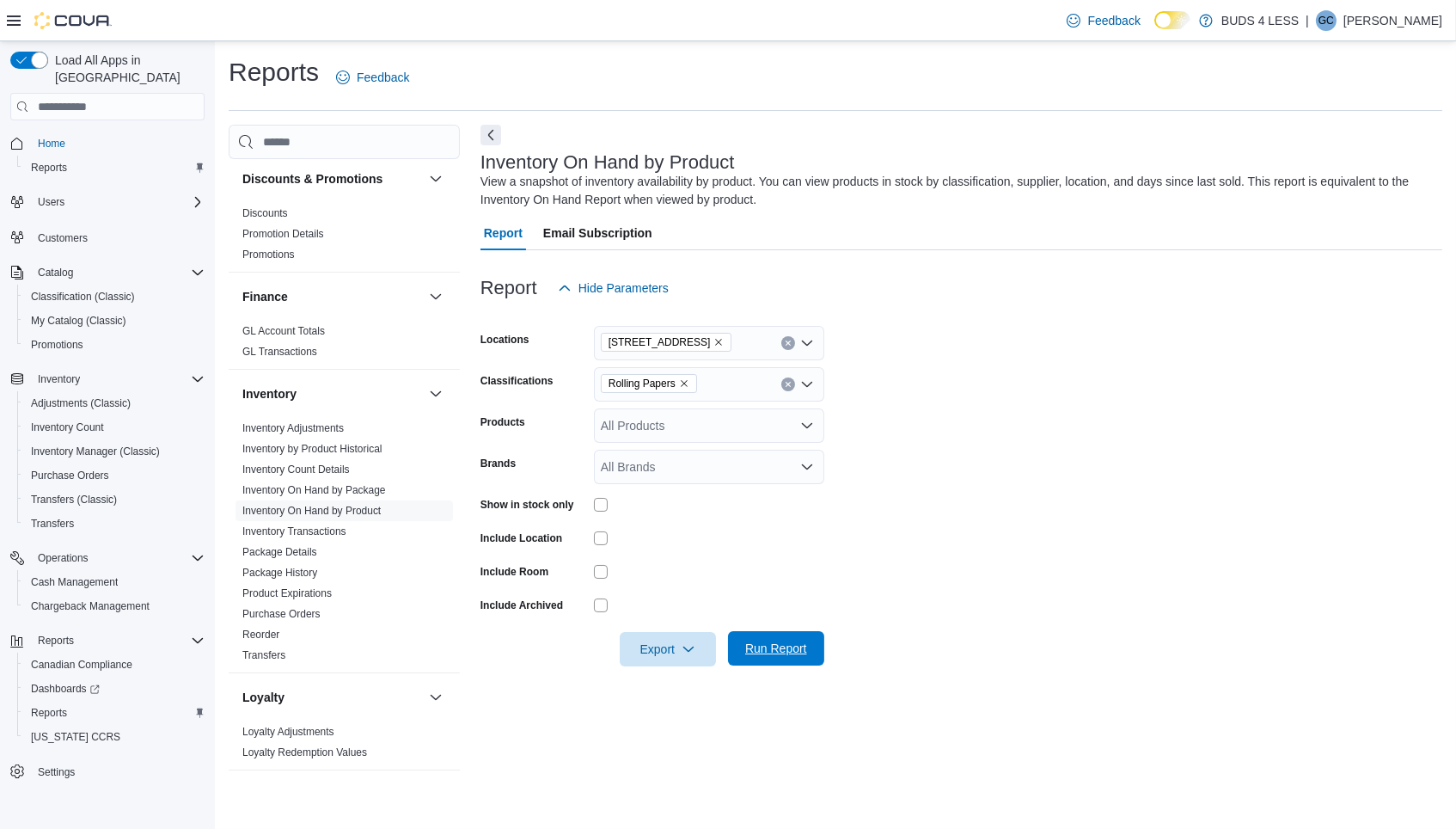
click at [759, 643] on span "Run Report" at bounding box center [776, 648] width 62 height 18
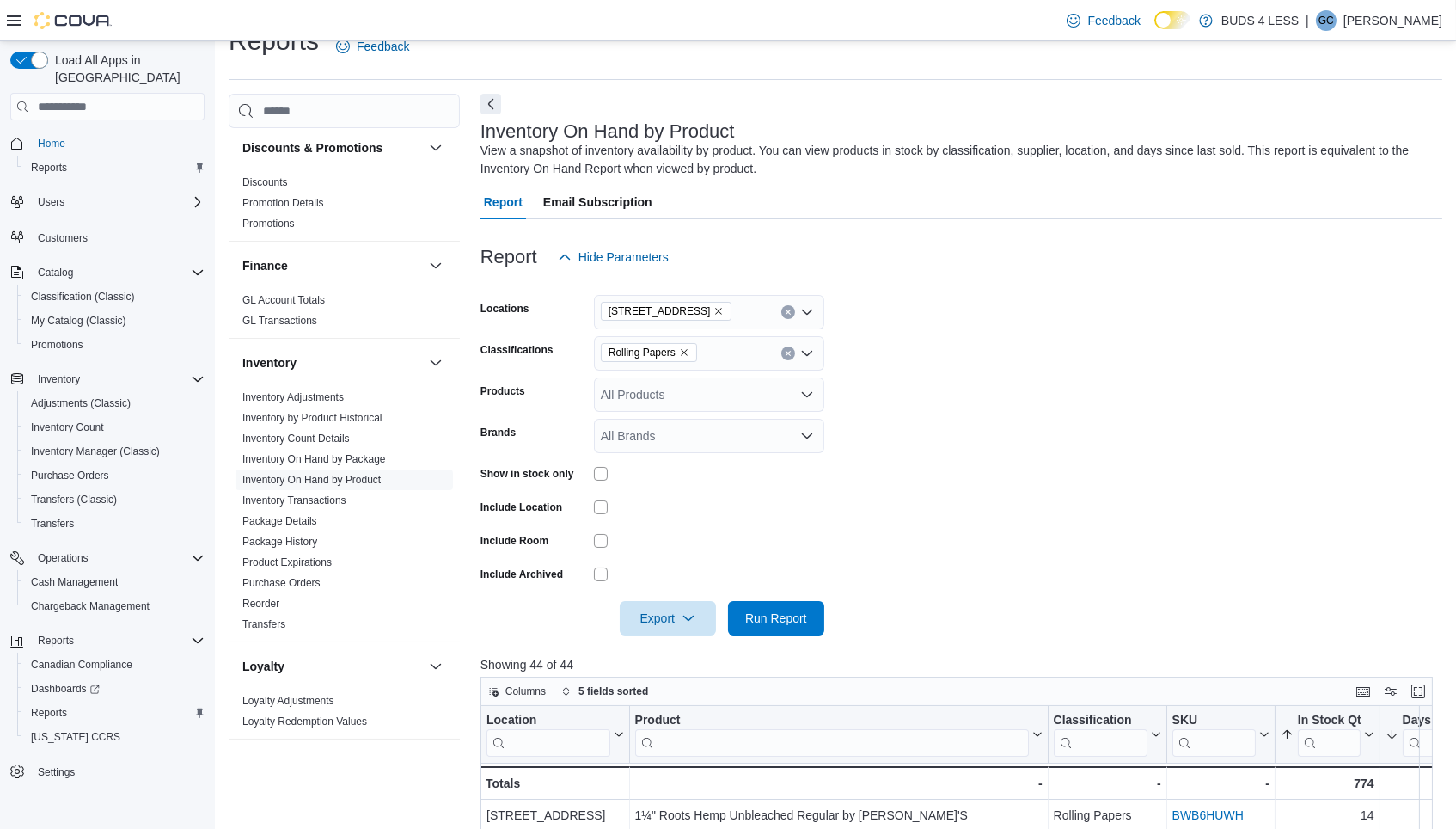
scroll to position [53, 0]
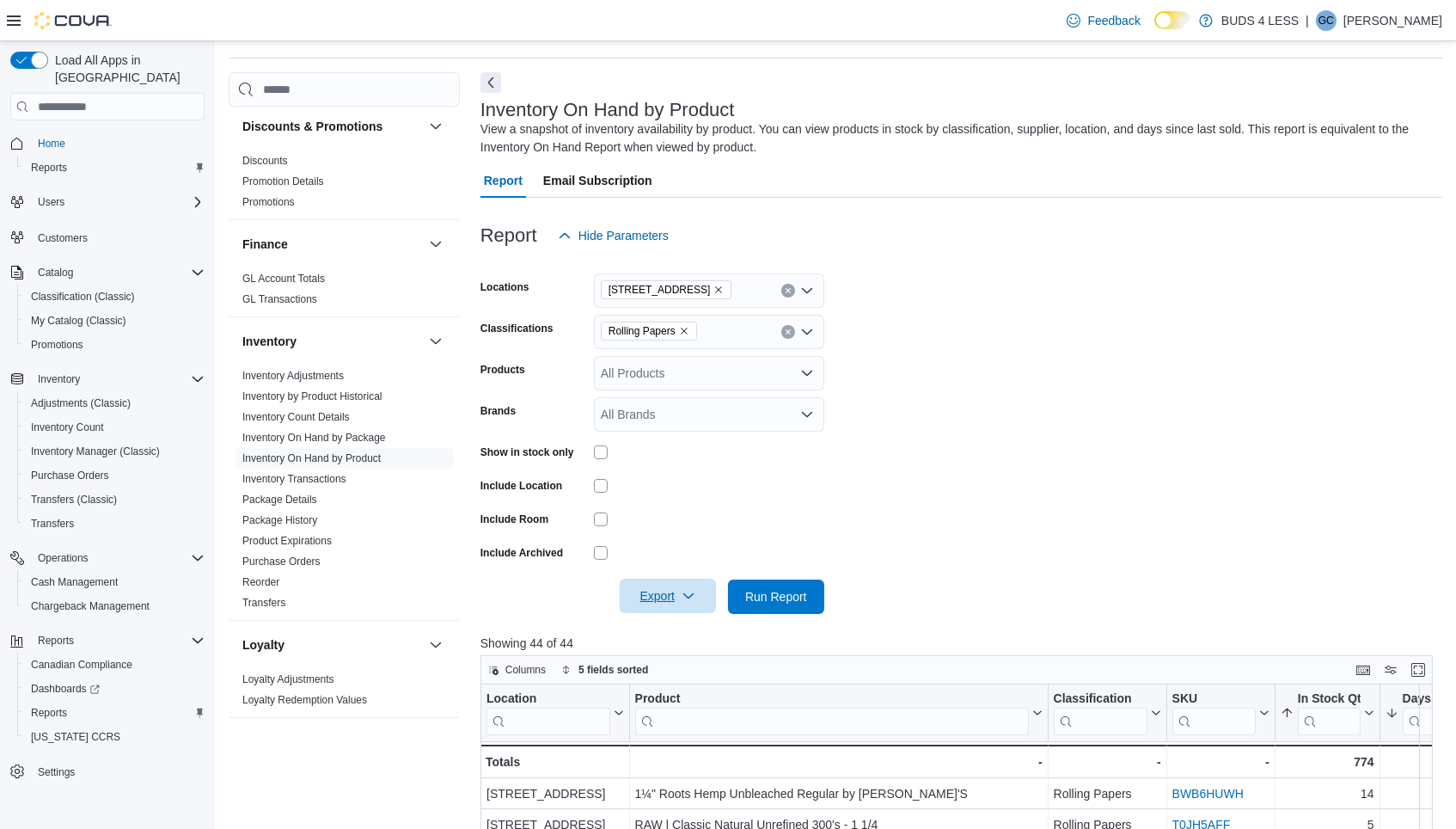
click at [667, 592] on span "Export" at bounding box center [668, 595] width 76 height 34
click at [646, 666] on span "Export to Csv" at bounding box center [669, 660] width 78 height 14
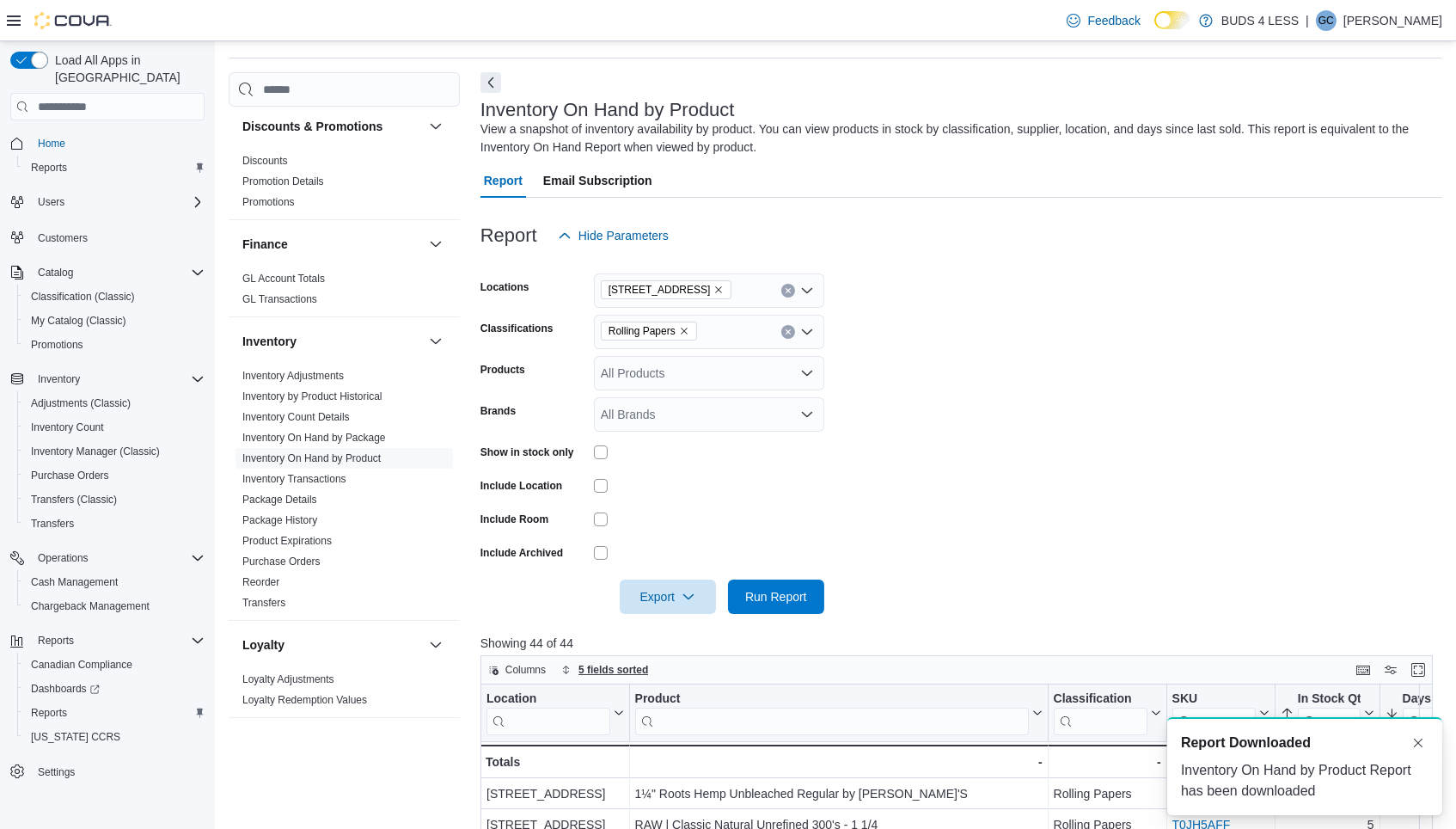
scroll to position [0, 0]
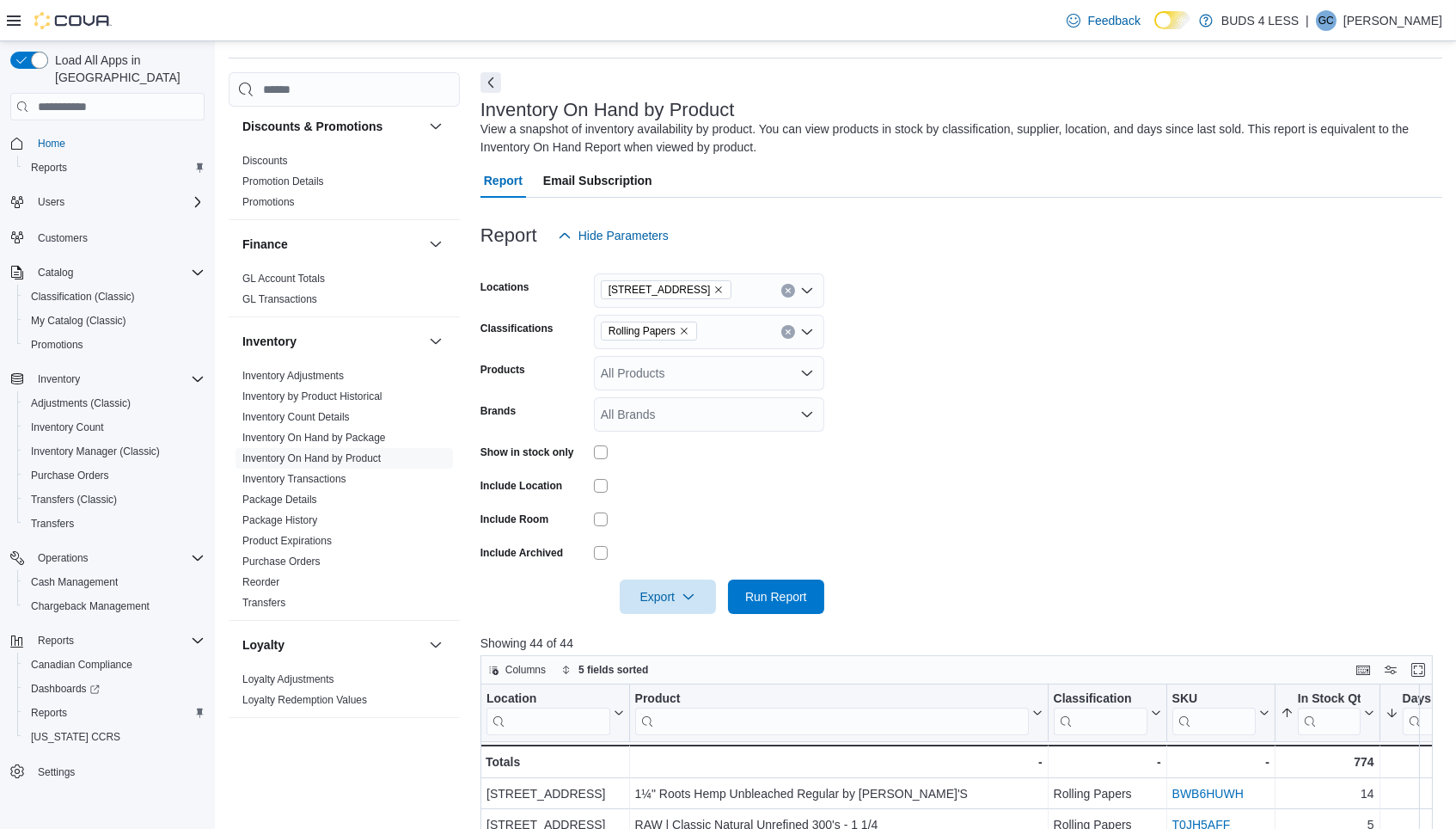
click at [687, 328] on icon "Remove Rolling Papers from selection in this group" at bounding box center [684, 331] width 7 height 7
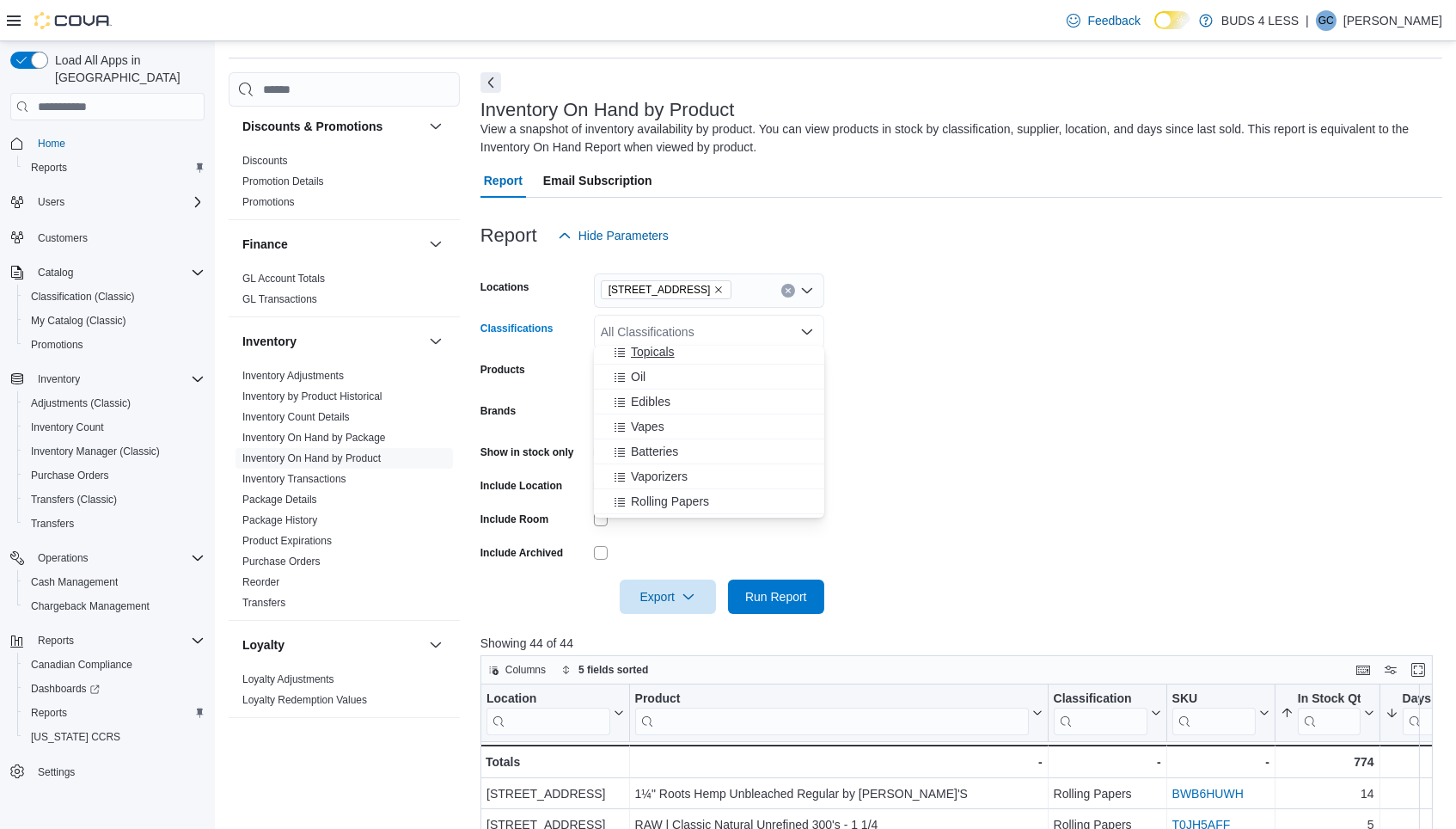
scroll to position [187, 0]
click at [646, 416] on span "Vapes" at bounding box center [647, 420] width 33 height 18
click at [646, 328] on icon "Remove Vapes from selection in this group" at bounding box center [645, 331] width 7 height 7
click at [671, 453] on span "Batteries" at bounding box center [654, 457] width 48 height 18
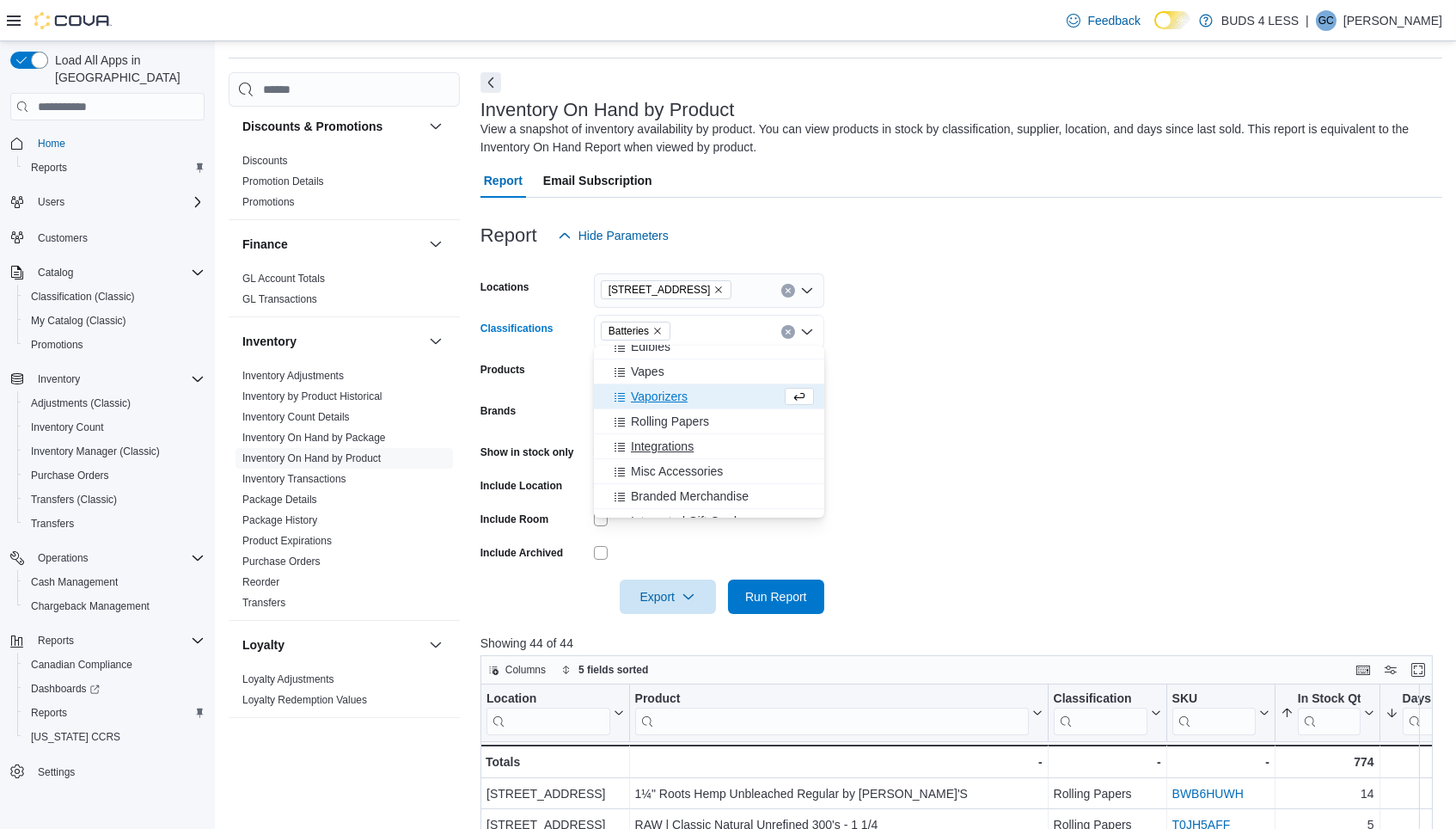
scroll to position [243, 0]
click at [663, 490] on span "Branded Merchandise" at bounding box center [689, 488] width 118 height 18
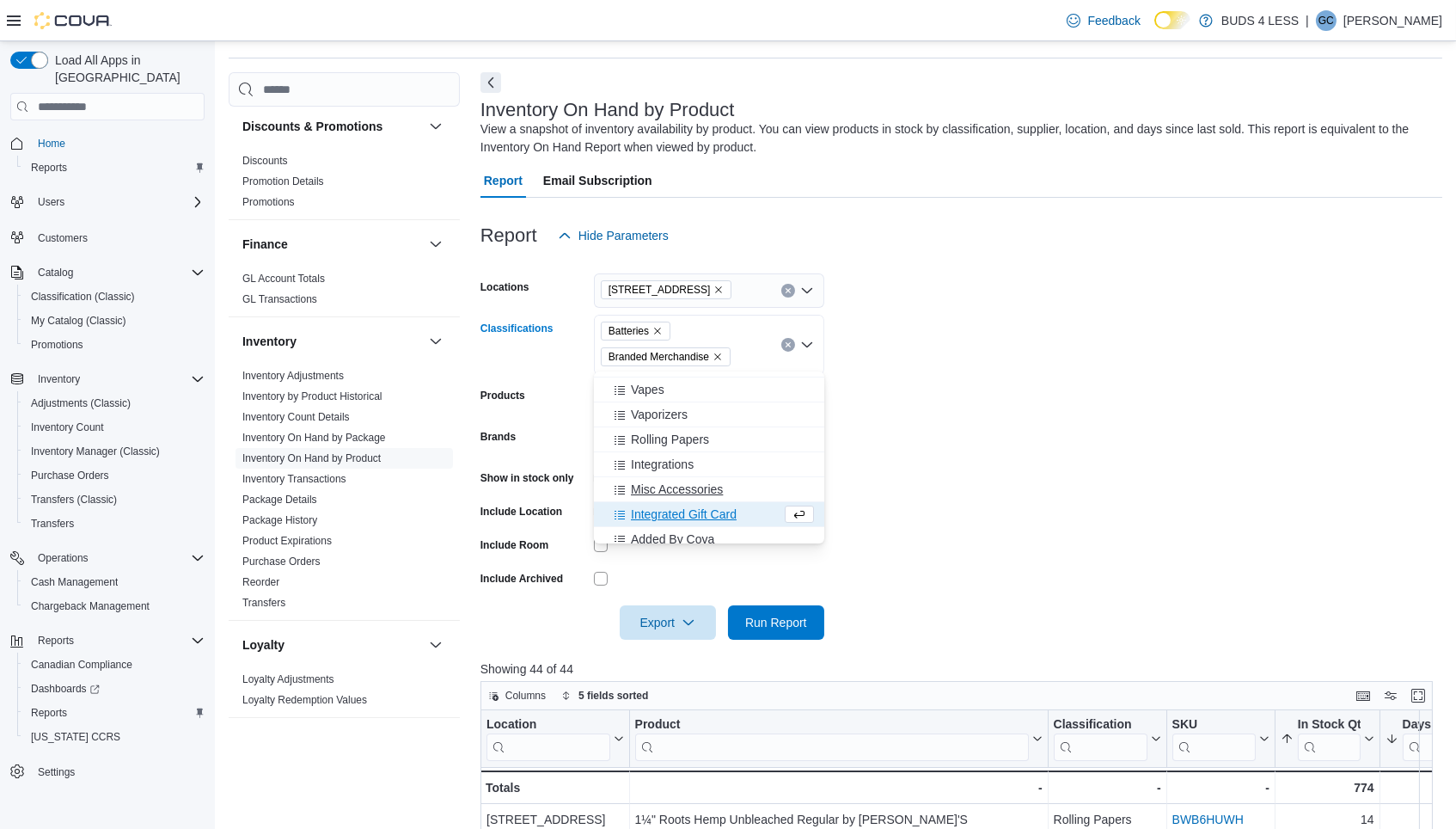
click at [661, 487] on span "Misc Accessories" at bounding box center [676, 489] width 92 height 18
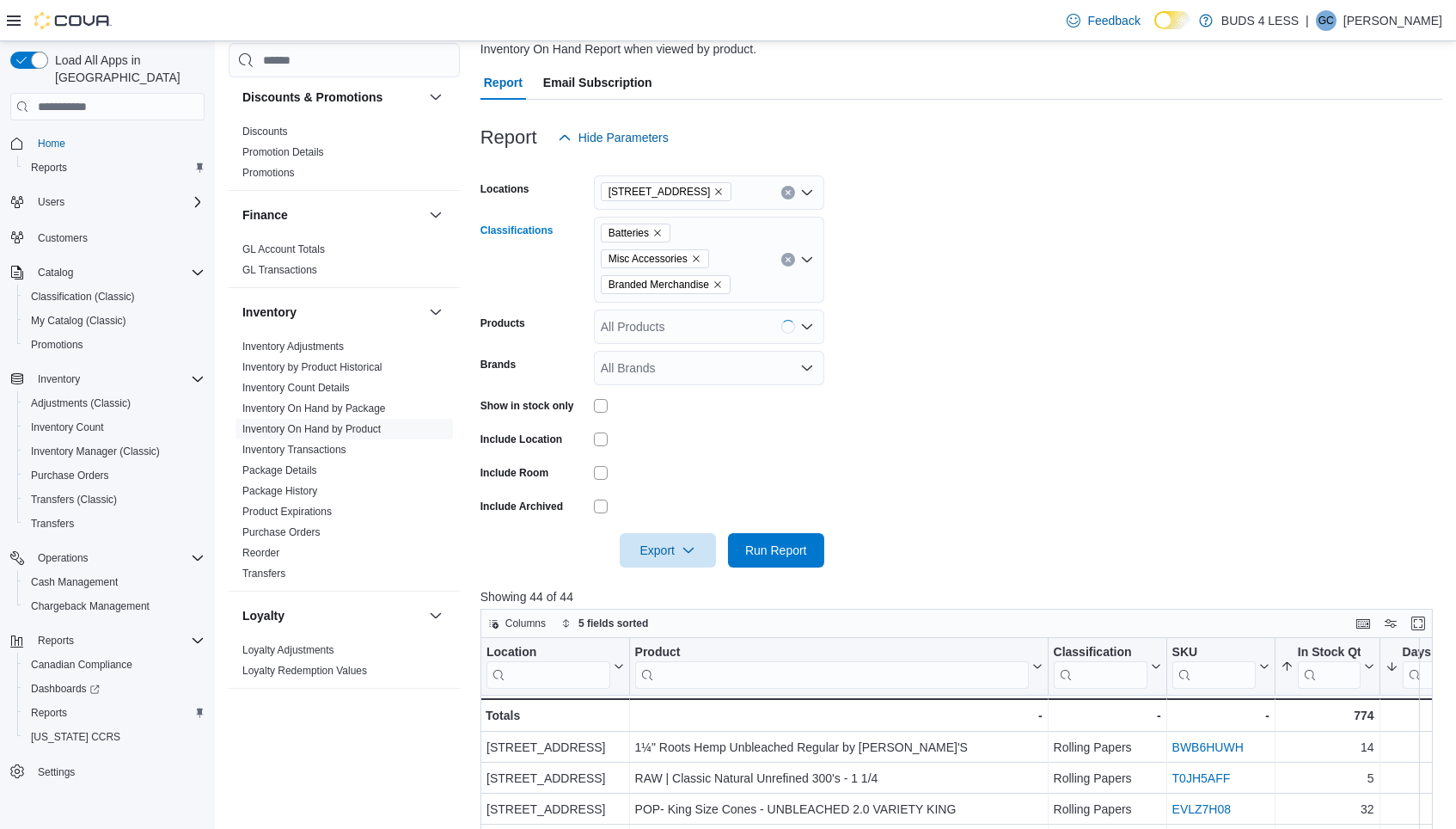
scroll to position [187, 0]
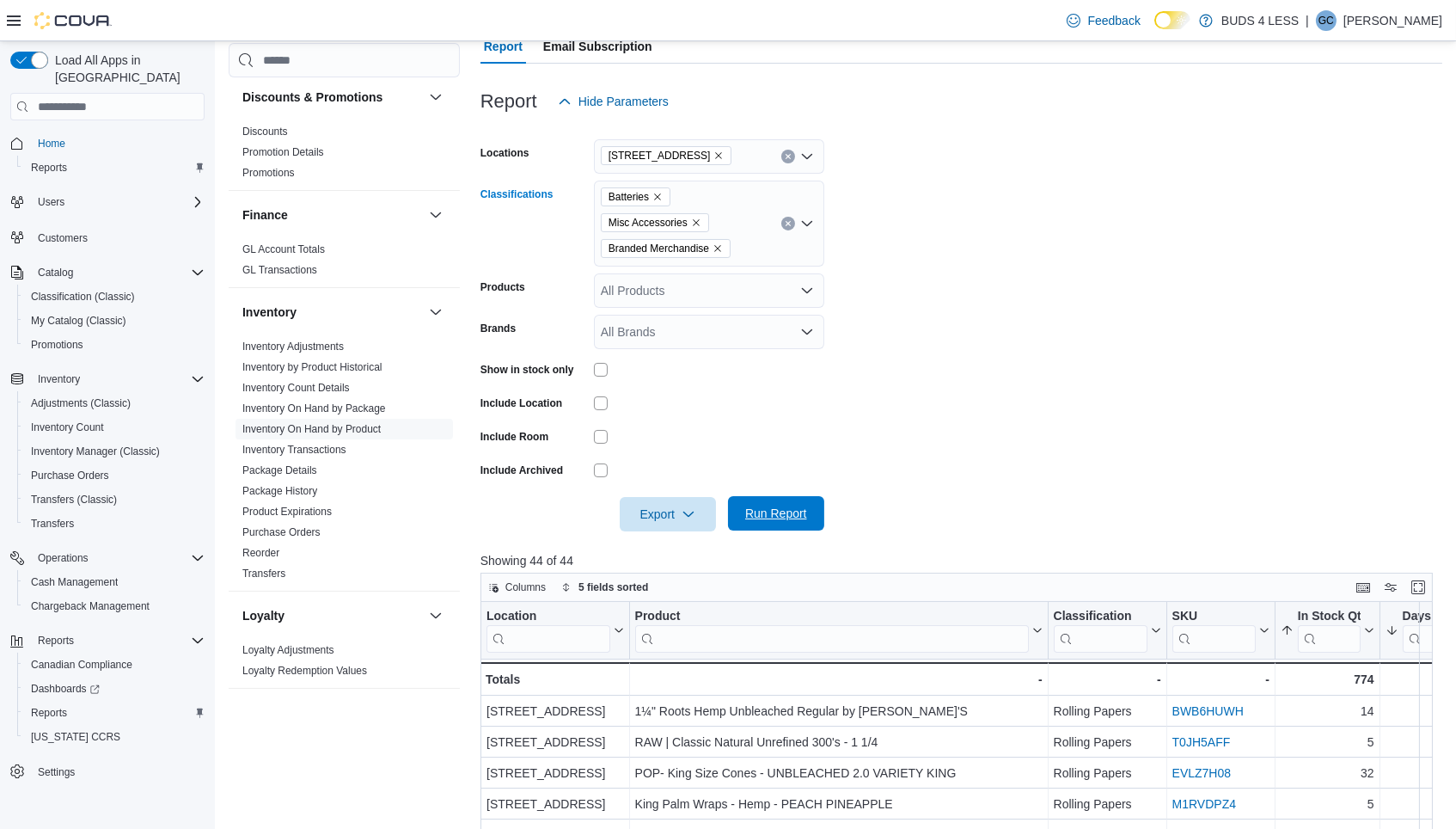
click at [776, 512] on span "Run Report" at bounding box center [776, 514] width 62 height 18
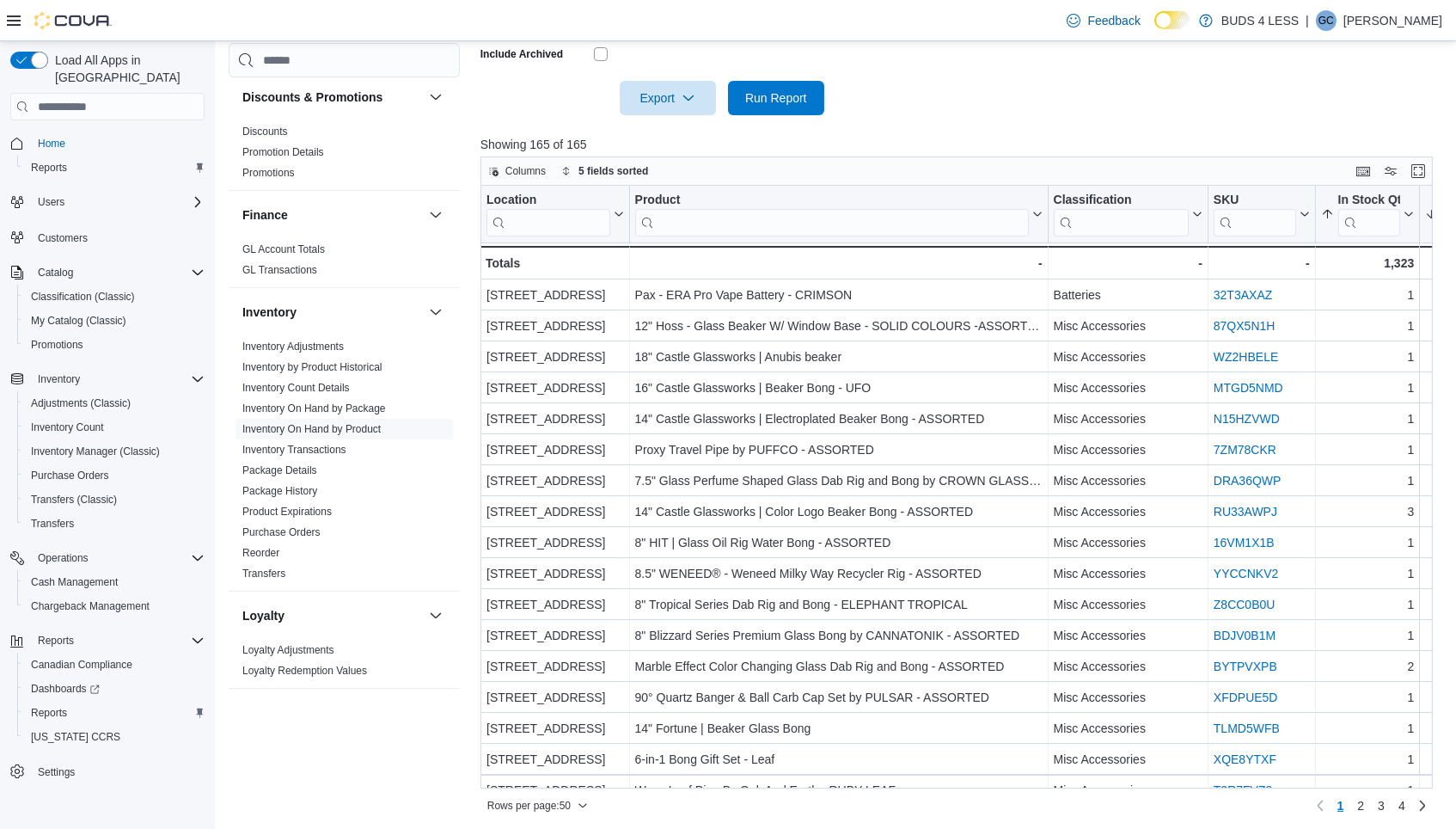
scroll to position [601, 0]
click at [661, 90] on span "Export" at bounding box center [668, 97] width 76 height 34
click at [653, 162] on span "Export to Csv" at bounding box center [669, 163] width 78 height 14
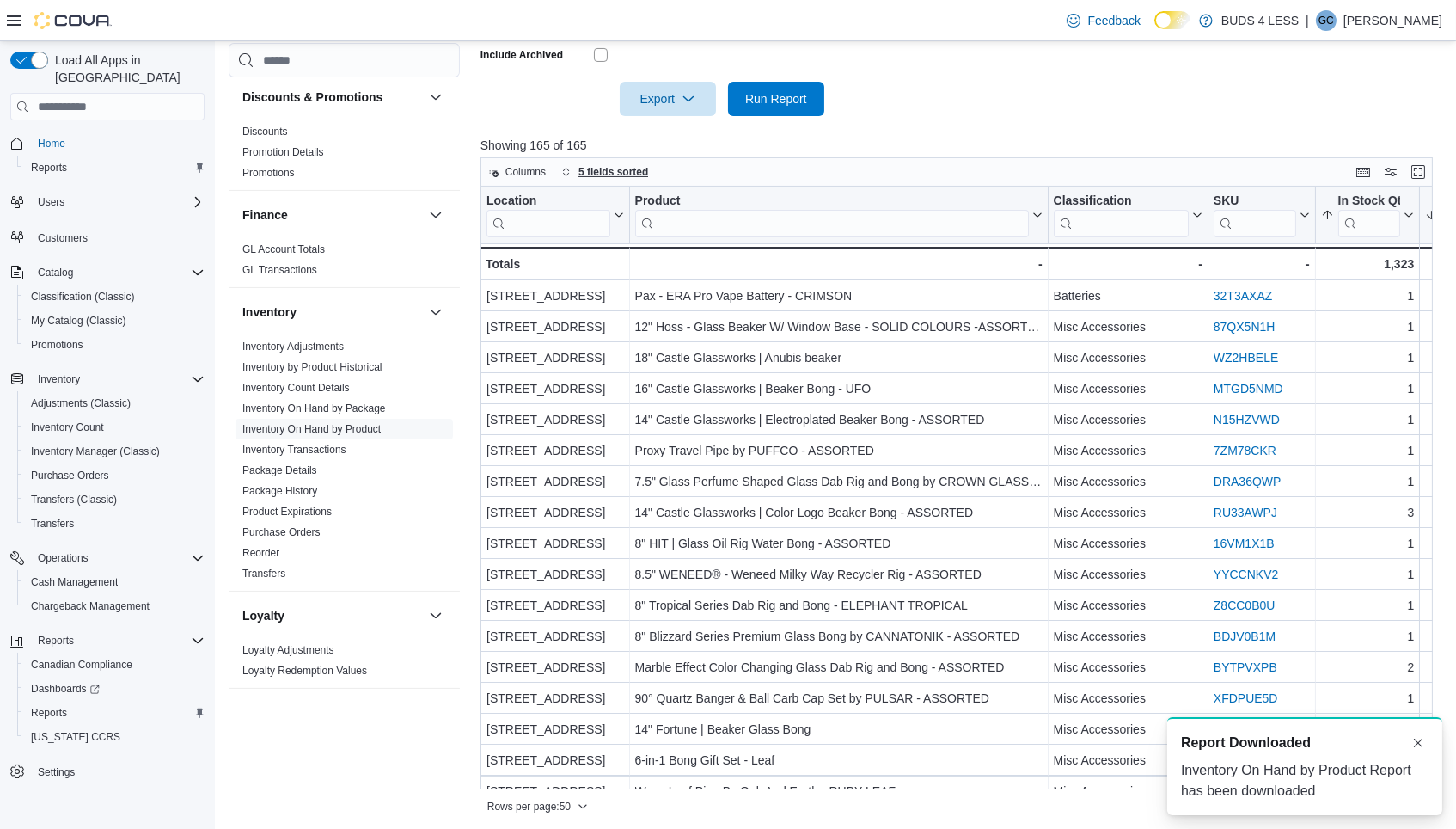
scroll to position [0, 0]
